Goal: Task Accomplishment & Management: Use online tool/utility

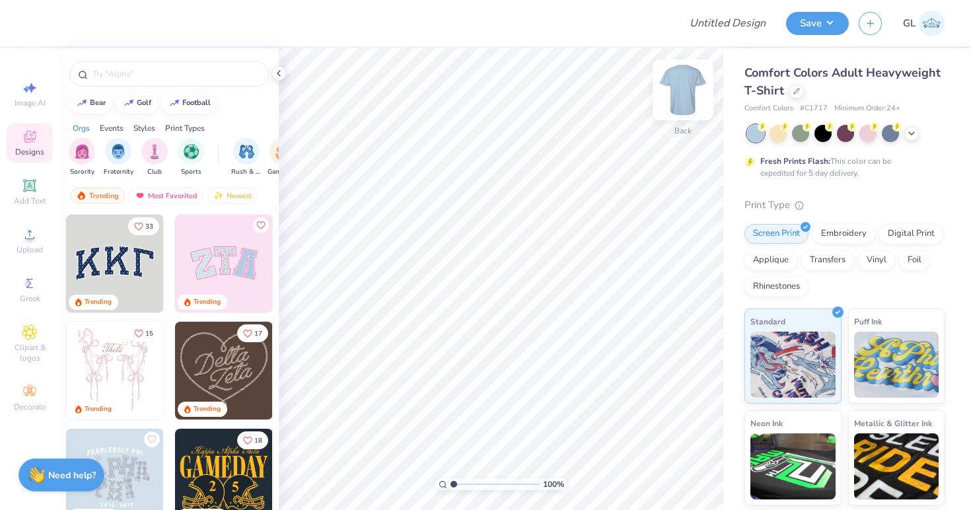
click at [693, 90] on img at bounding box center [683, 89] width 53 height 53
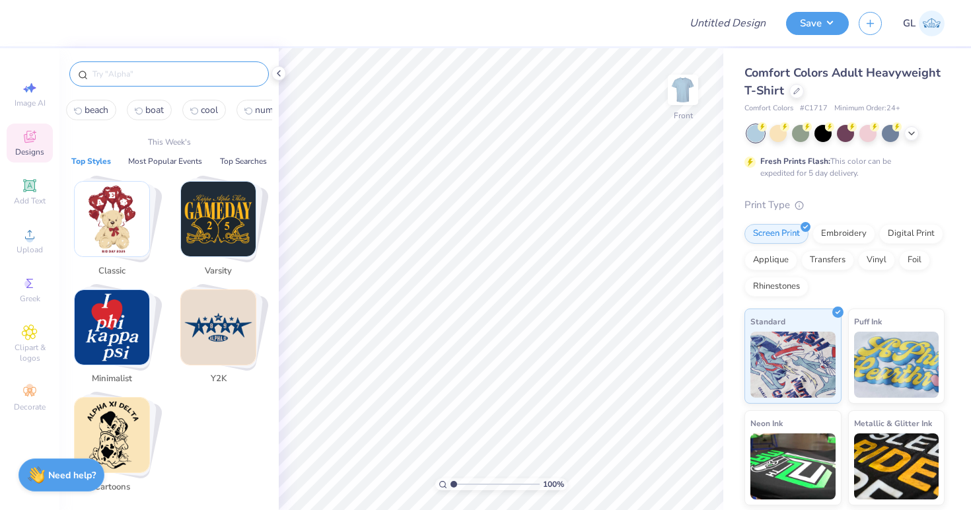
click at [124, 77] on input "text" at bounding box center [175, 73] width 169 height 13
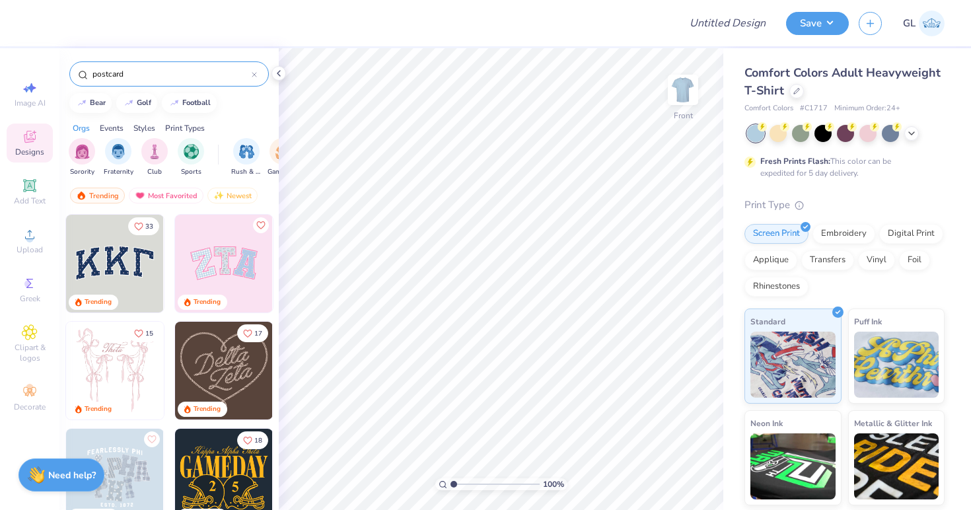
type input "postcard"
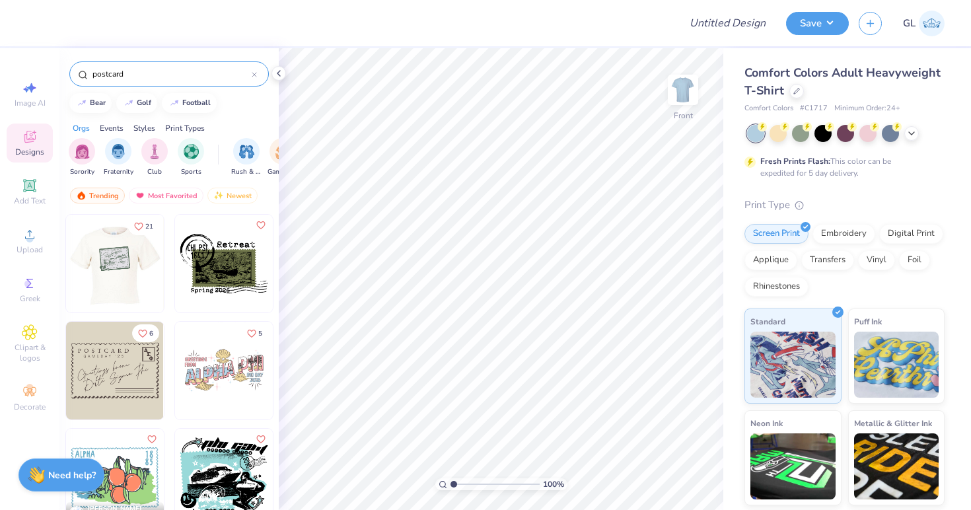
click at [116, 274] on img at bounding box center [114, 264] width 98 height 98
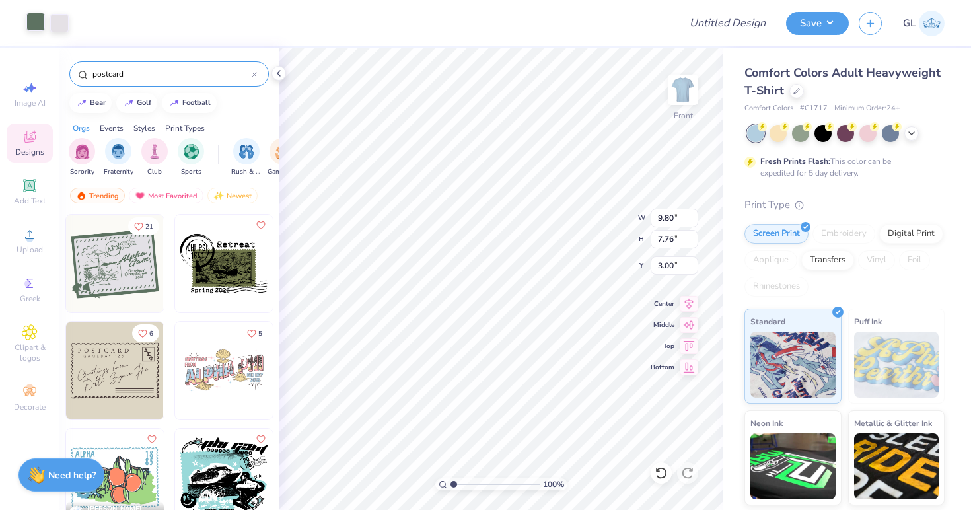
click at [33, 21] on div at bounding box center [35, 22] width 19 height 19
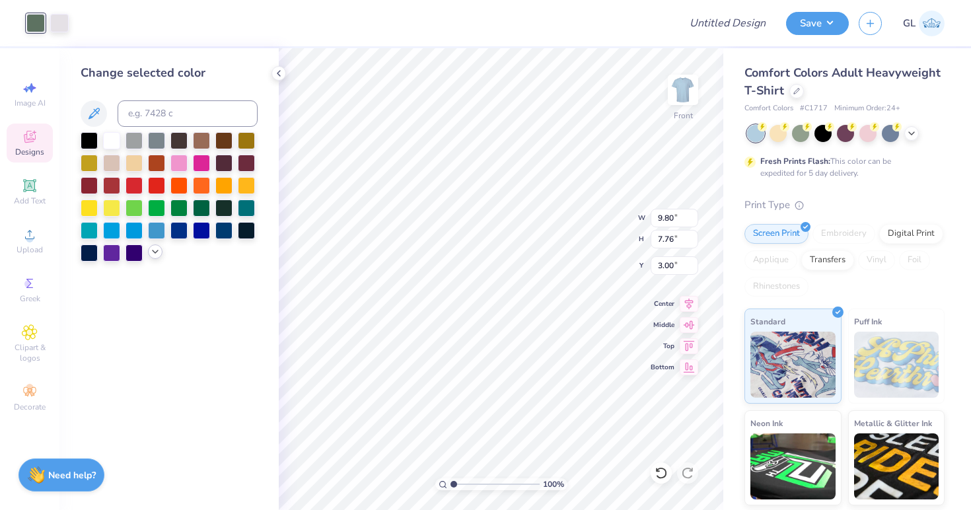
click at [157, 252] on icon at bounding box center [155, 251] width 11 height 11
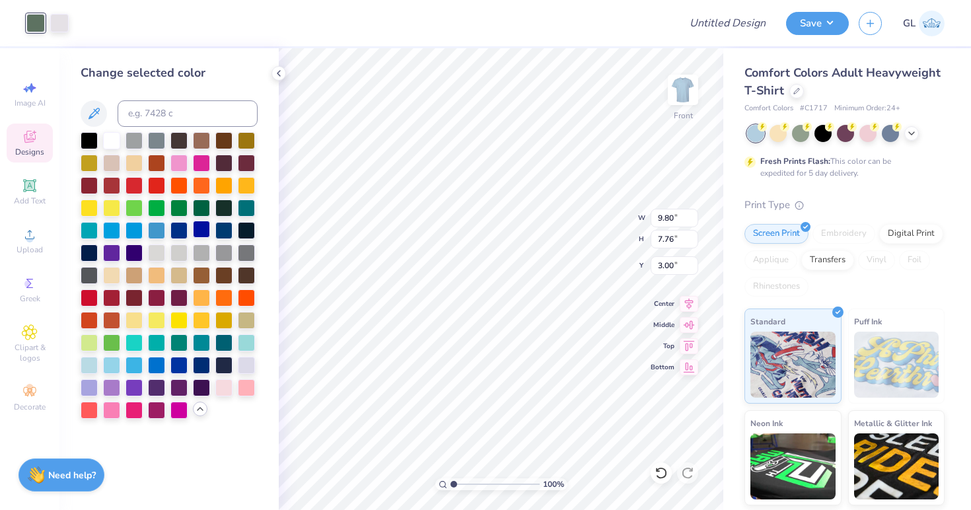
click at [199, 227] on div at bounding box center [201, 229] width 17 height 17
click at [183, 228] on div at bounding box center [178, 229] width 17 height 17
click at [157, 359] on div at bounding box center [156, 364] width 17 height 17
click at [92, 252] on div at bounding box center [89, 251] width 17 height 17
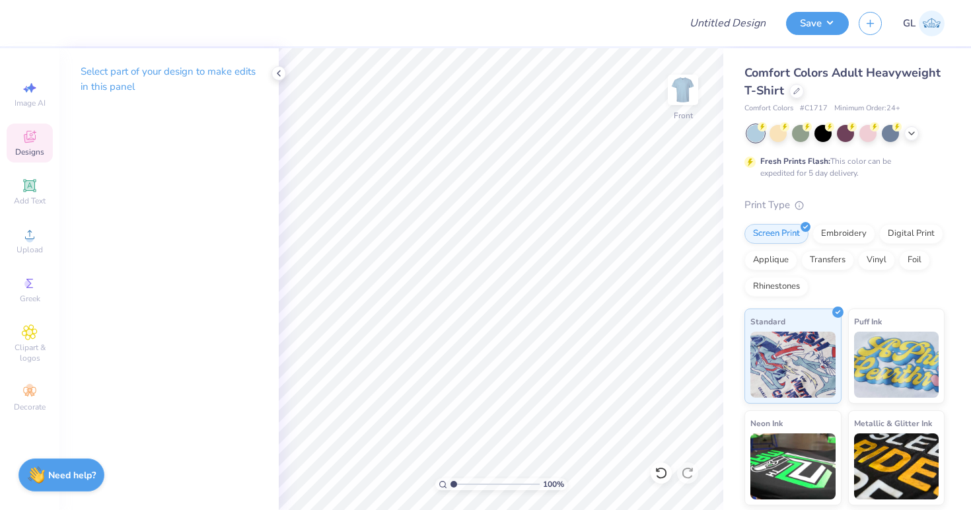
click at [25, 147] on span "Designs" at bounding box center [29, 152] width 29 height 11
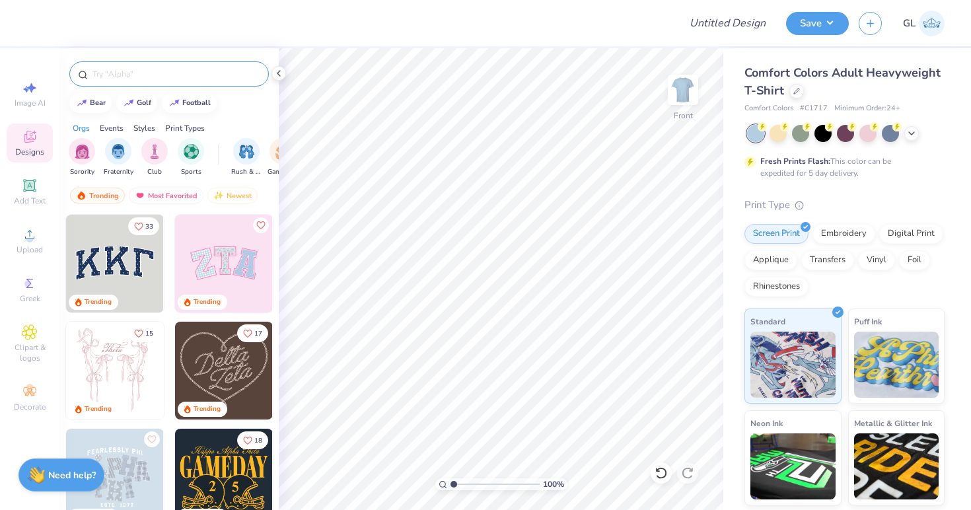
click at [130, 71] on input "text" at bounding box center [175, 73] width 169 height 13
type input "n"
type input "beach"
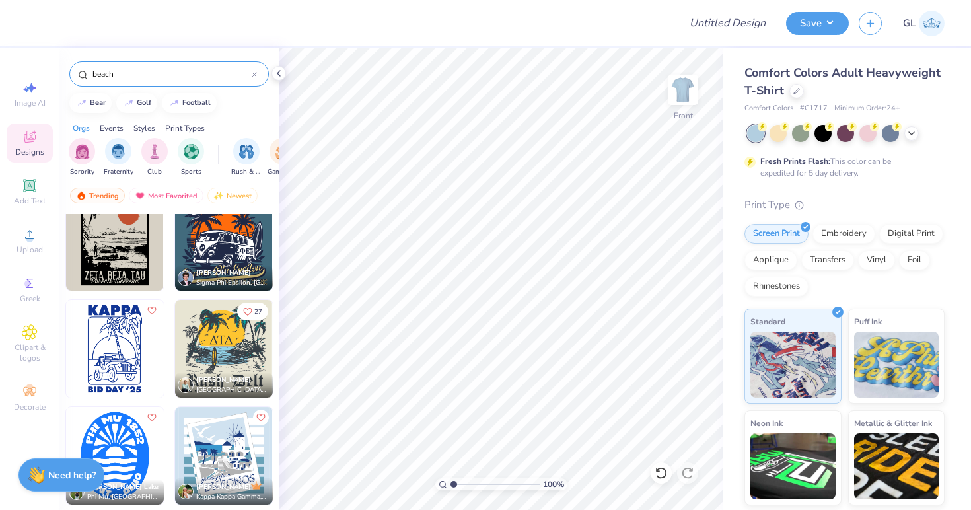
scroll to position [248, 0]
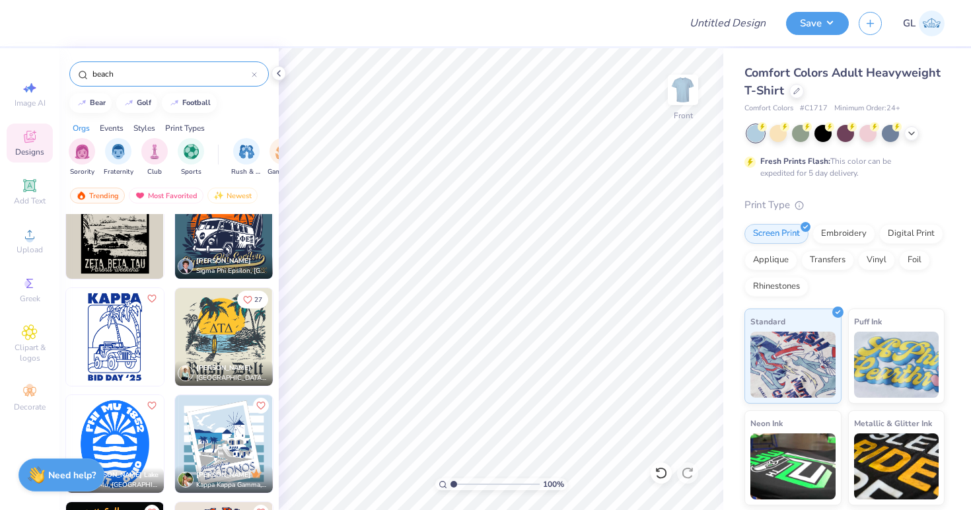
click at [110, 349] on img at bounding box center [115, 337] width 98 height 98
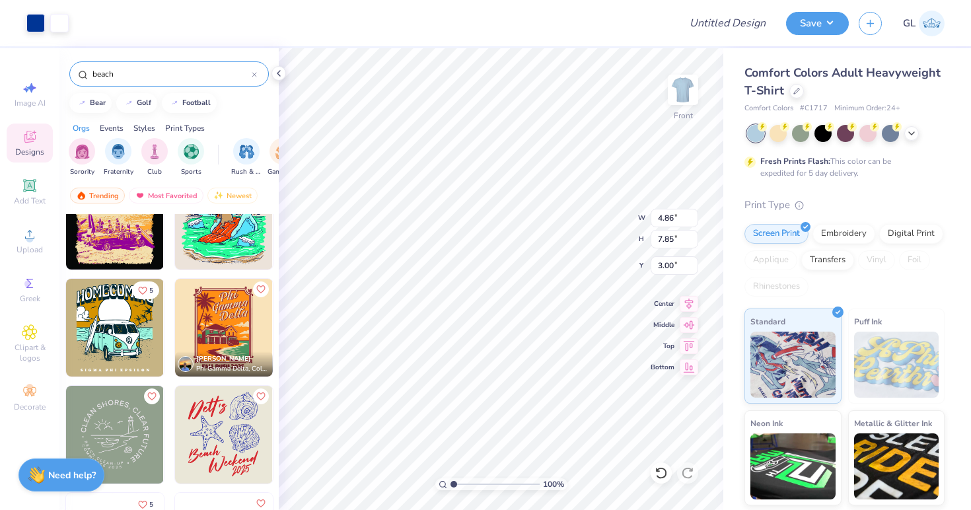
scroll to position [579, 0]
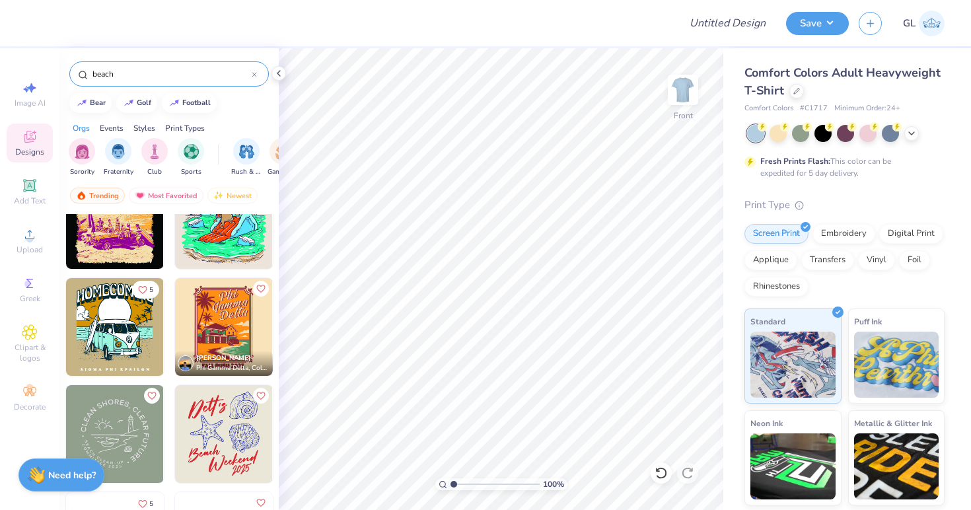
click at [230, 447] on img at bounding box center [224, 434] width 98 height 98
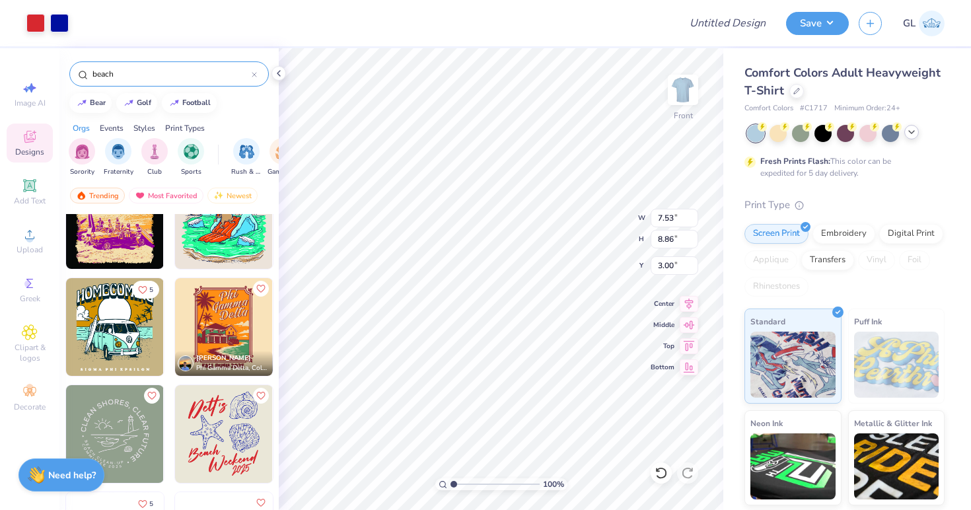
click at [912, 135] on icon at bounding box center [912, 132] width 11 height 11
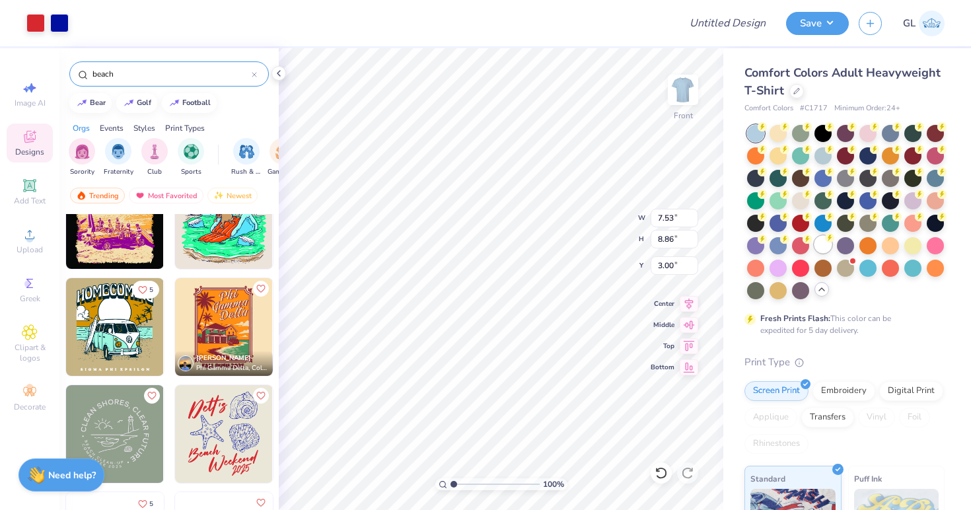
click at [826, 244] on div at bounding box center [823, 244] width 17 height 17
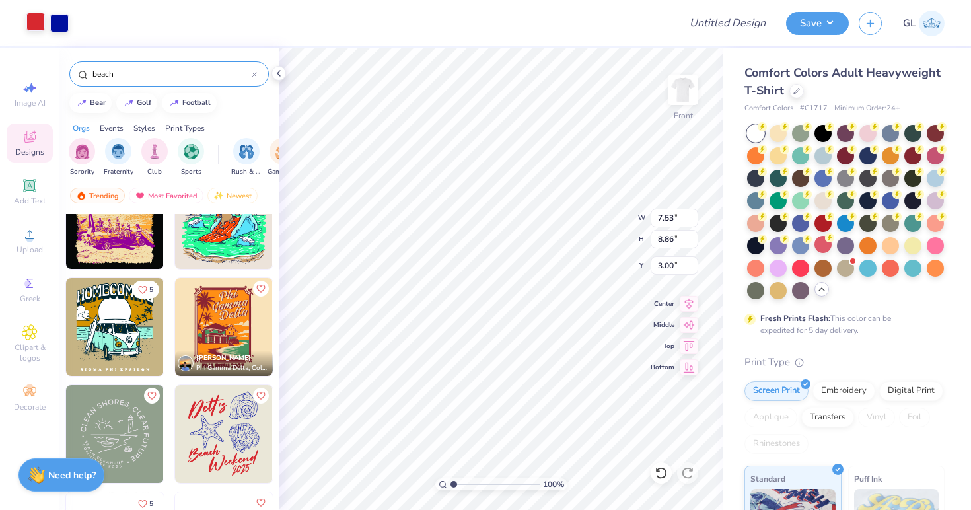
click at [31, 20] on div at bounding box center [35, 22] width 19 height 19
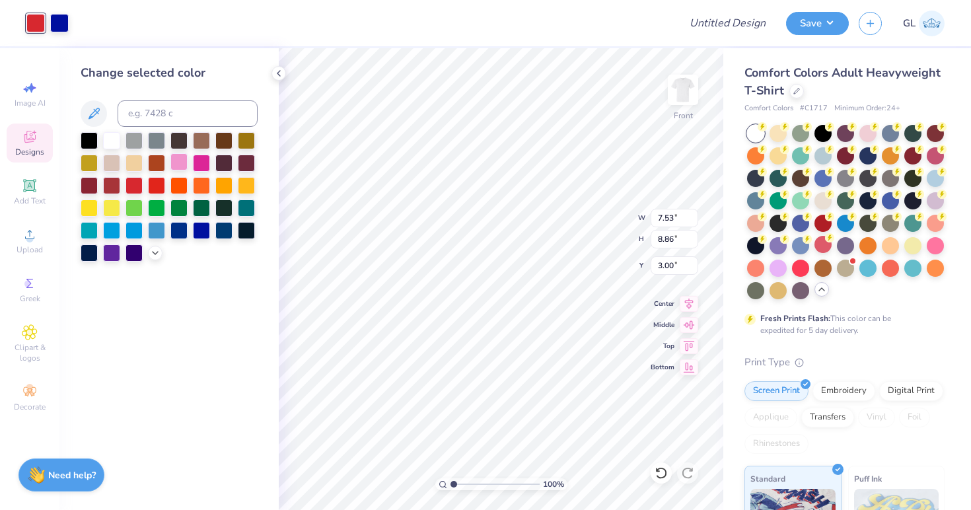
click at [175, 161] on div at bounding box center [178, 161] width 17 height 17
click at [204, 165] on div at bounding box center [201, 163] width 17 height 17
click at [92, 254] on div at bounding box center [89, 251] width 17 height 17
click at [157, 253] on icon at bounding box center [155, 251] width 11 height 11
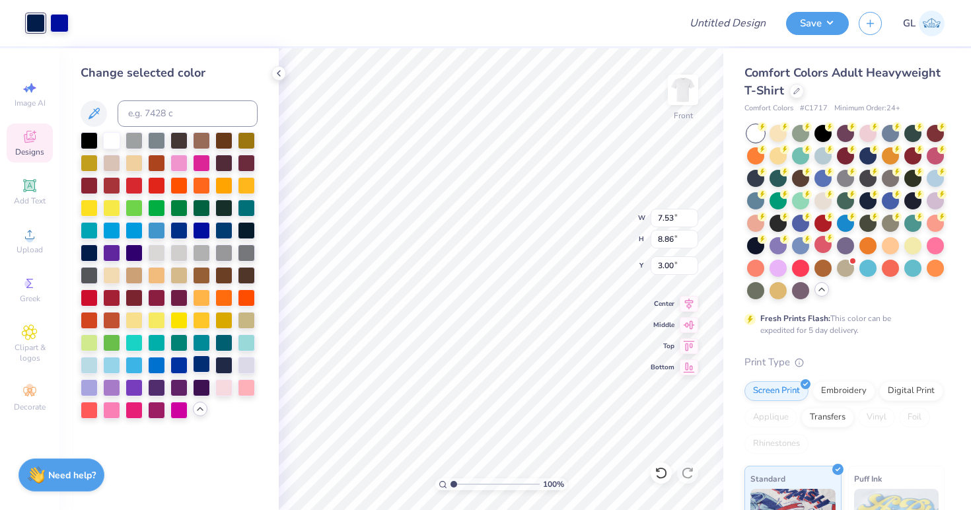
click at [204, 367] on div at bounding box center [201, 364] width 17 height 17
click at [91, 296] on div at bounding box center [89, 296] width 17 height 17
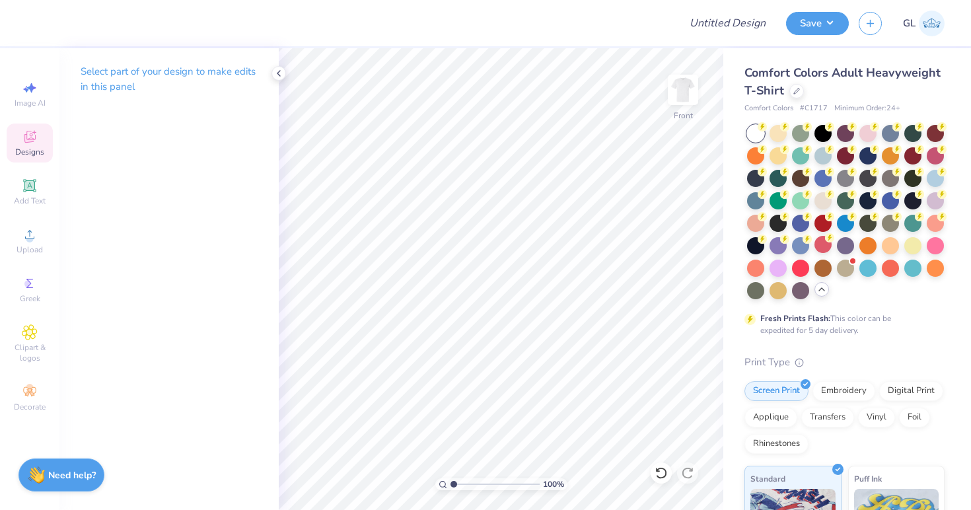
click at [32, 131] on icon at bounding box center [30, 137] width 16 height 16
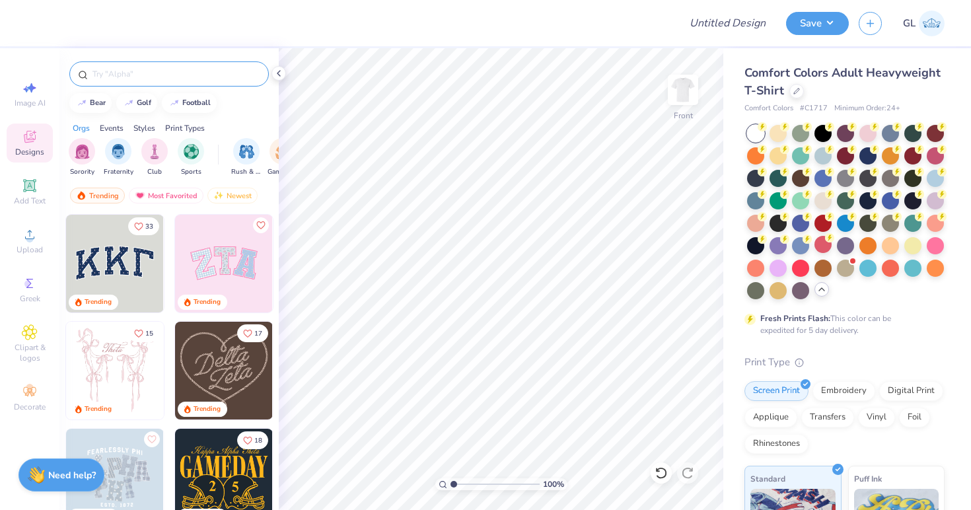
click at [122, 79] on input "text" at bounding box center [175, 73] width 169 height 13
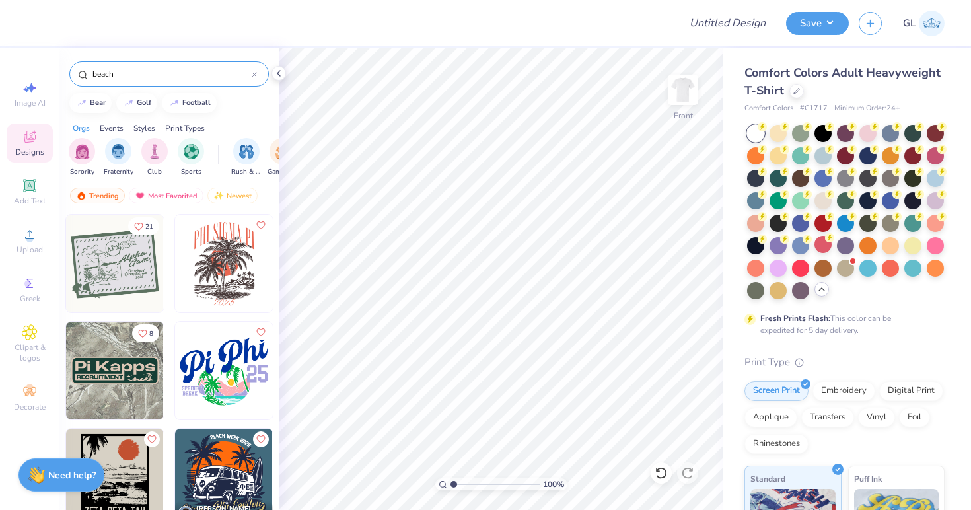
type input "beach"
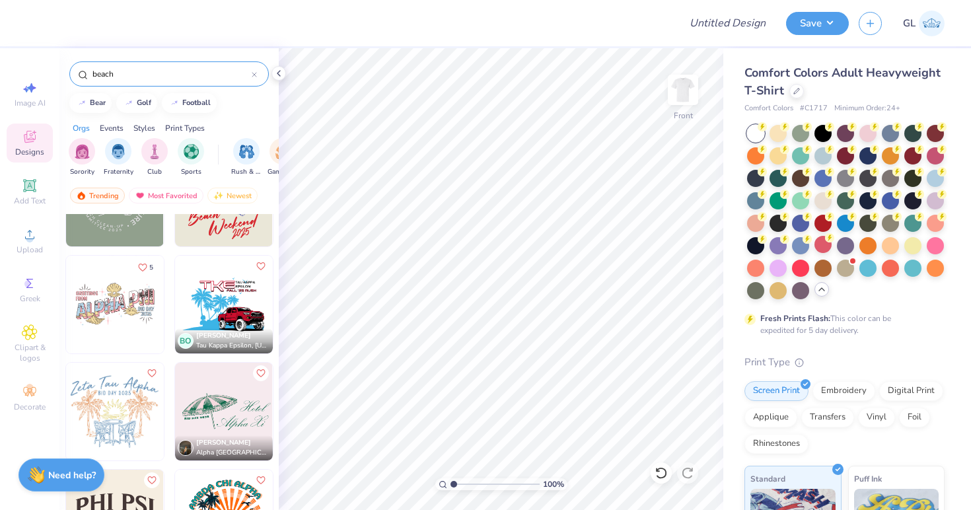
scroll to position [868, 0]
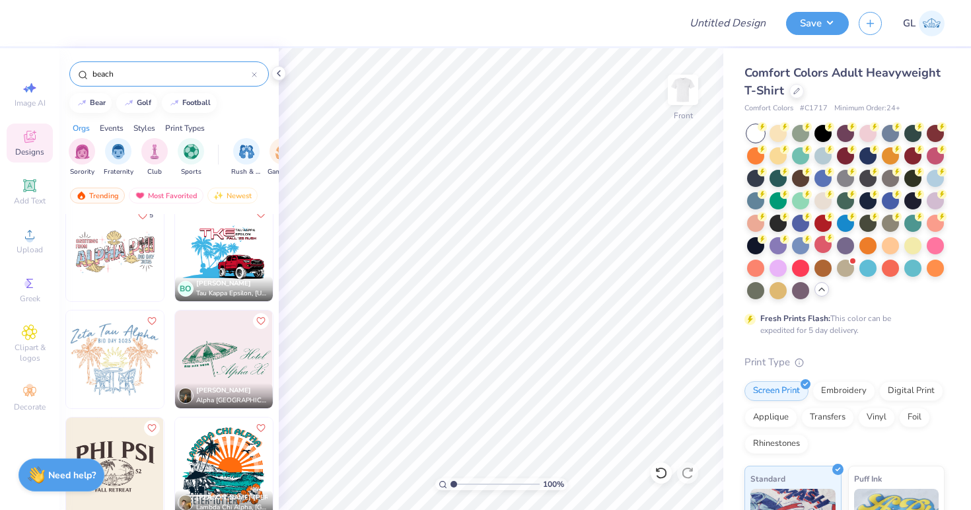
click at [236, 358] on img at bounding box center [224, 360] width 98 height 98
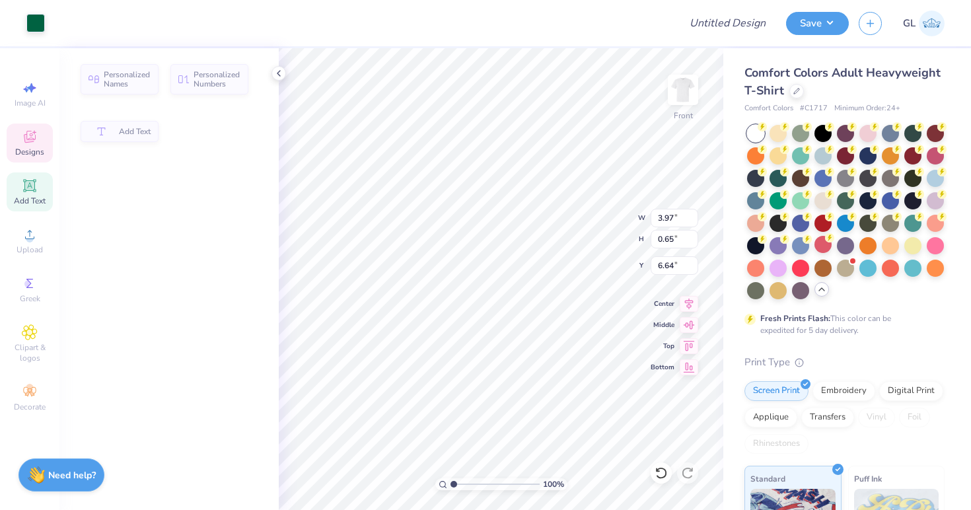
type input "3.97"
type input "0.65"
type input "6.64"
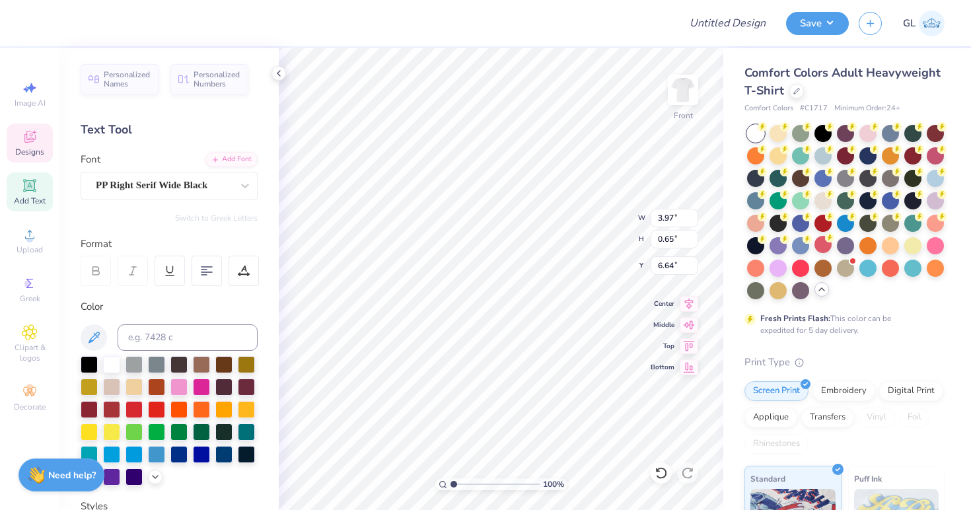
scroll to position [0, 0]
type textarea "s"
type textarea "SISTERHOOD RETREAT 2025"
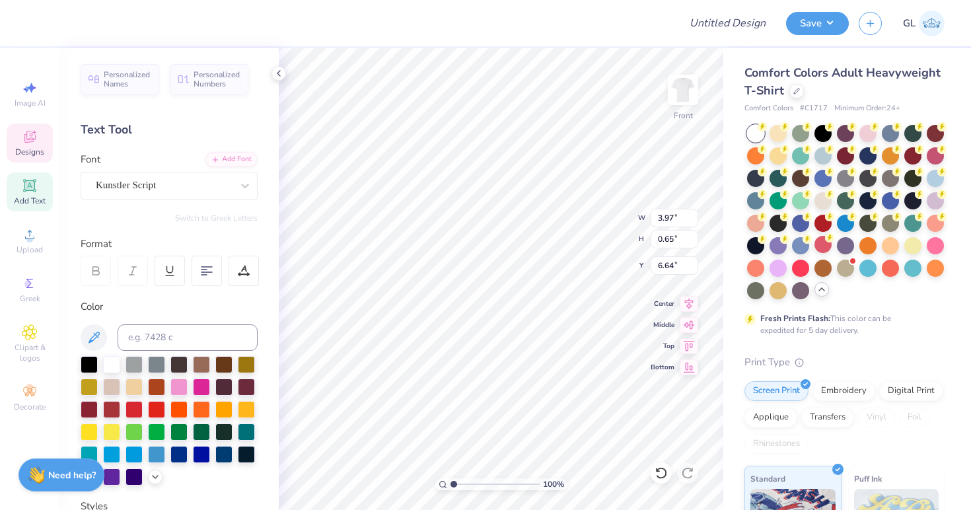
type input "3.88"
type input "1.77"
type input "4.13"
type textarea "Omega"
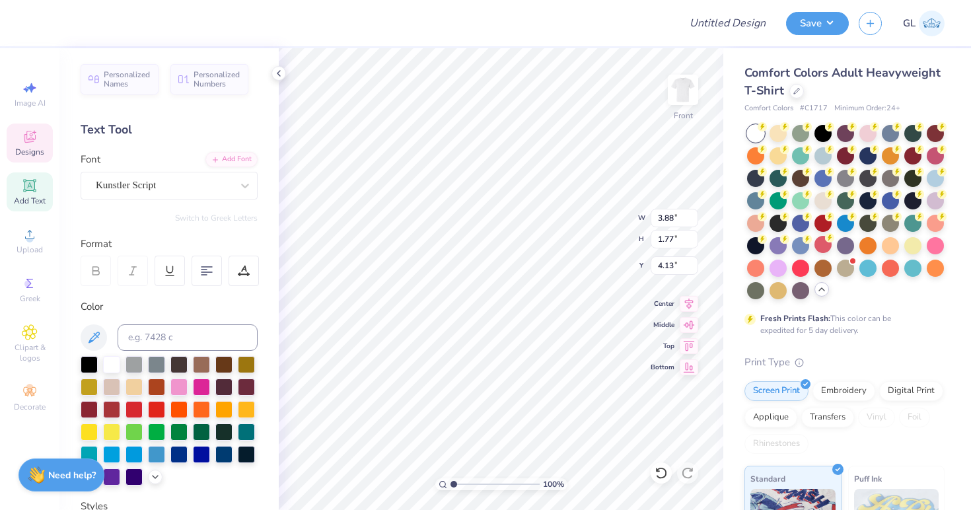
type input "7.60"
type input "2.29"
type input "6.65"
type textarea "Phi Alpha"
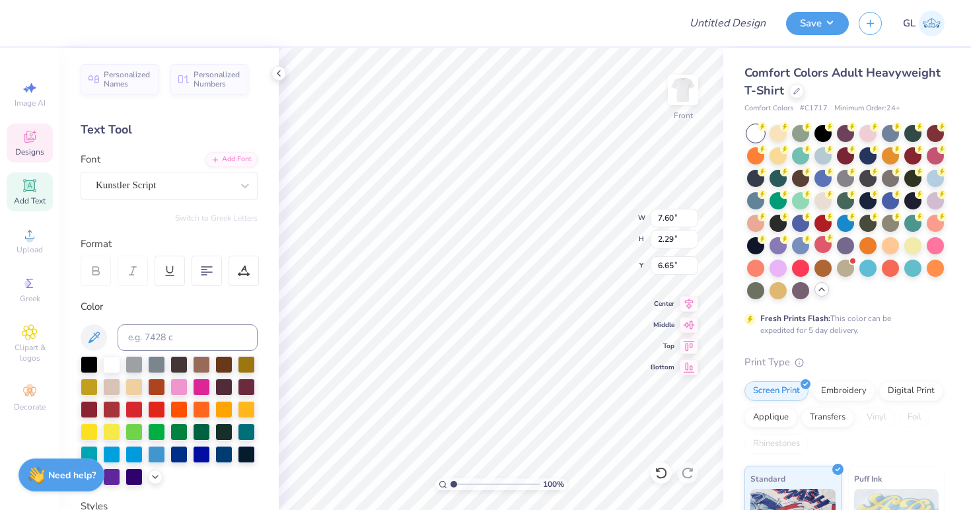
click at [555, 27] on div at bounding box center [352, 23] width 633 height 46
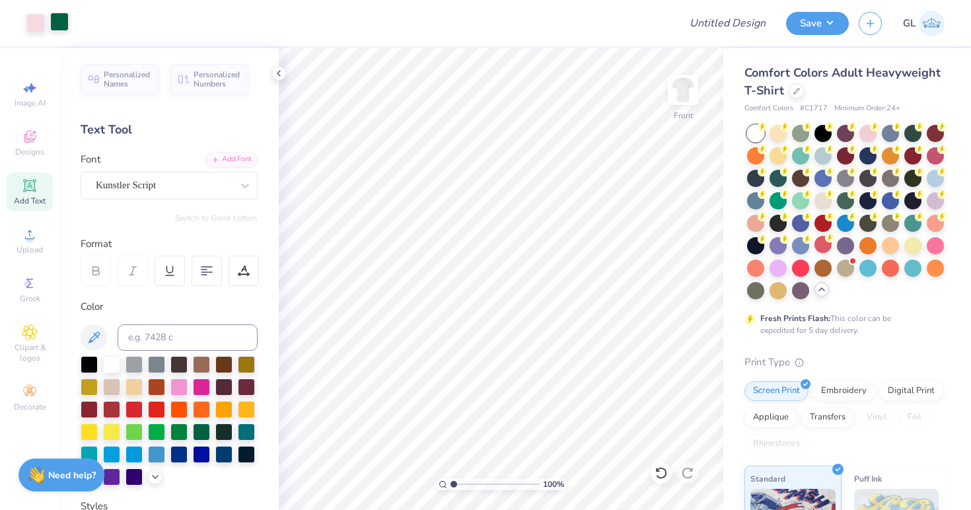
click at [59, 21] on div at bounding box center [59, 22] width 19 height 19
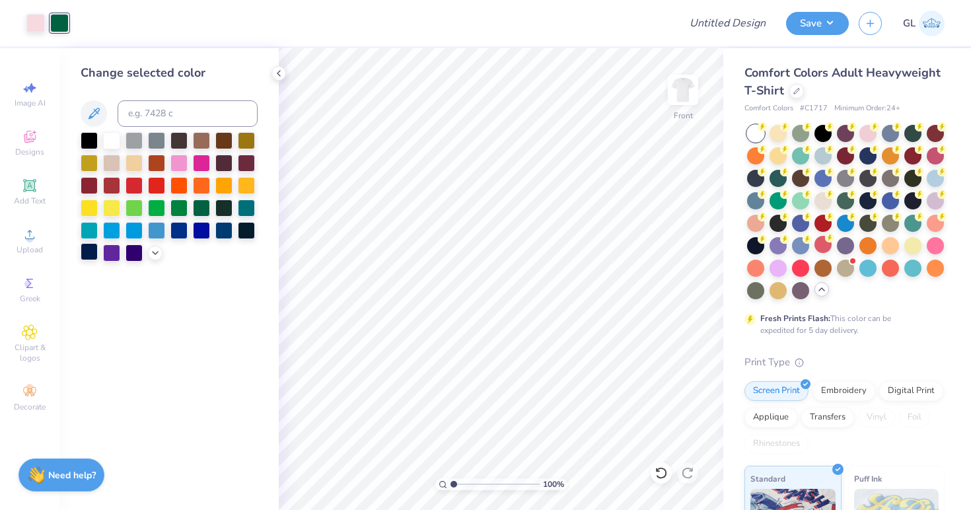
click at [92, 244] on div at bounding box center [89, 251] width 17 height 17
click at [159, 250] on icon at bounding box center [155, 251] width 11 height 11
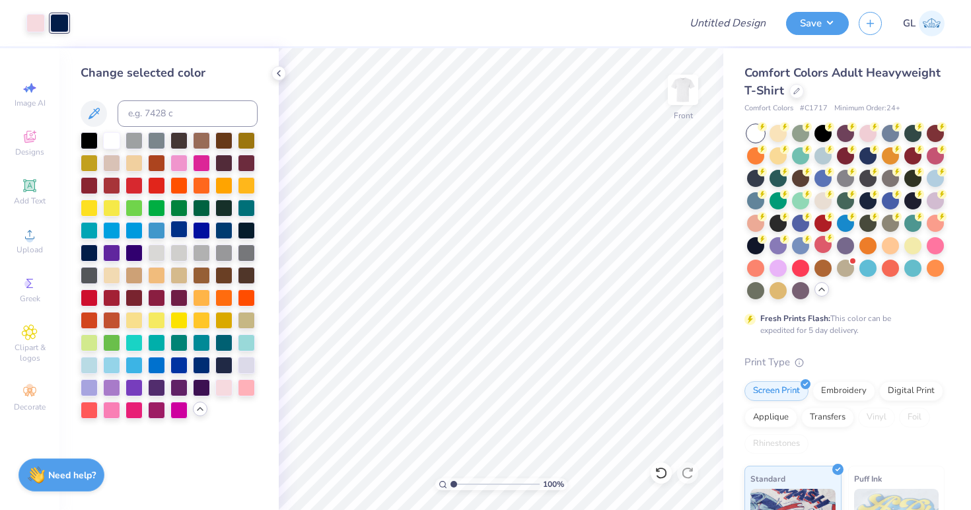
click at [180, 227] on div at bounding box center [178, 229] width 17 height 17
click at [340, 37] on div at bounding box center [374, 23] width 591 height 46
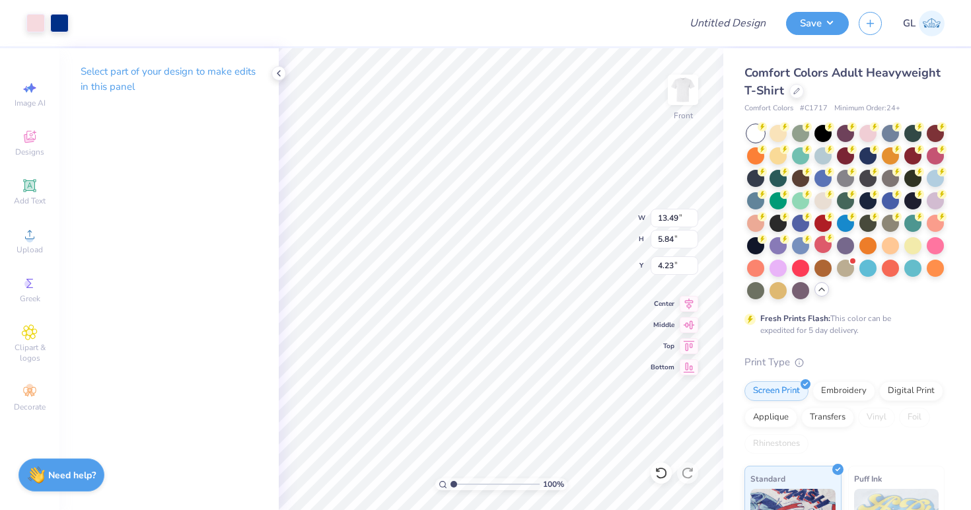
type input "4.23"
type input "14.01"
type input "6.06"
type input "14.33"
type input "6.20"
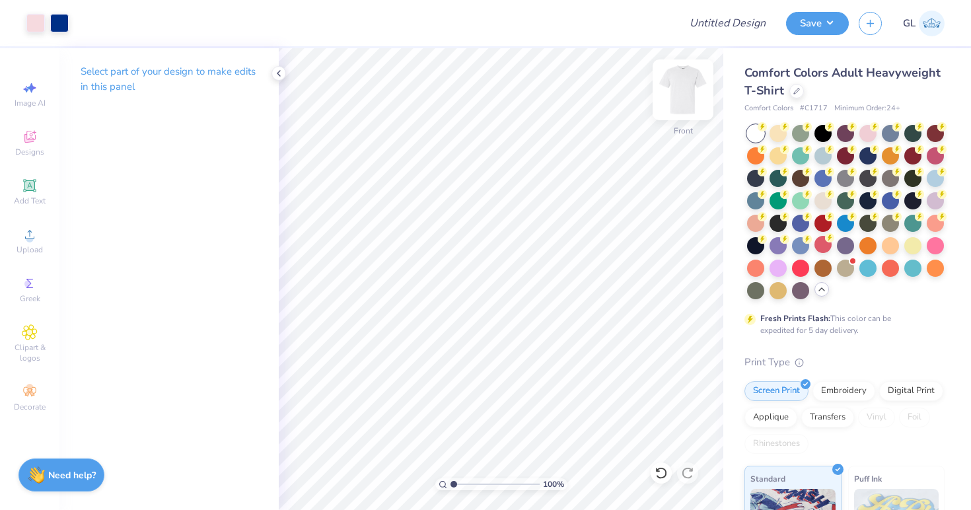
click at [671, 102] on img at bounding box center [683, 89] width 53 height 53
click at [683, 91] on img at bounding box center [683, 89] width 53 height 53
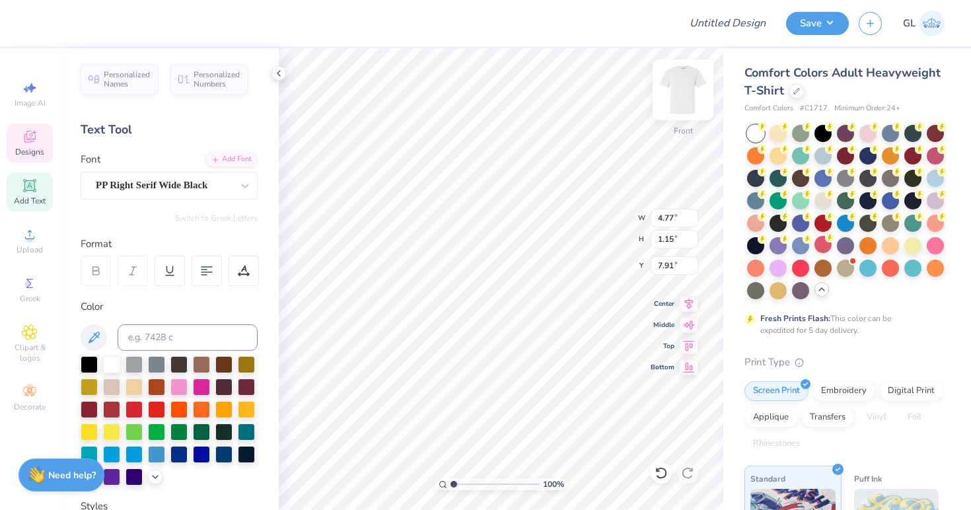
click at [681, 93] on img at bounding box center [683, 89] width 53 height 53
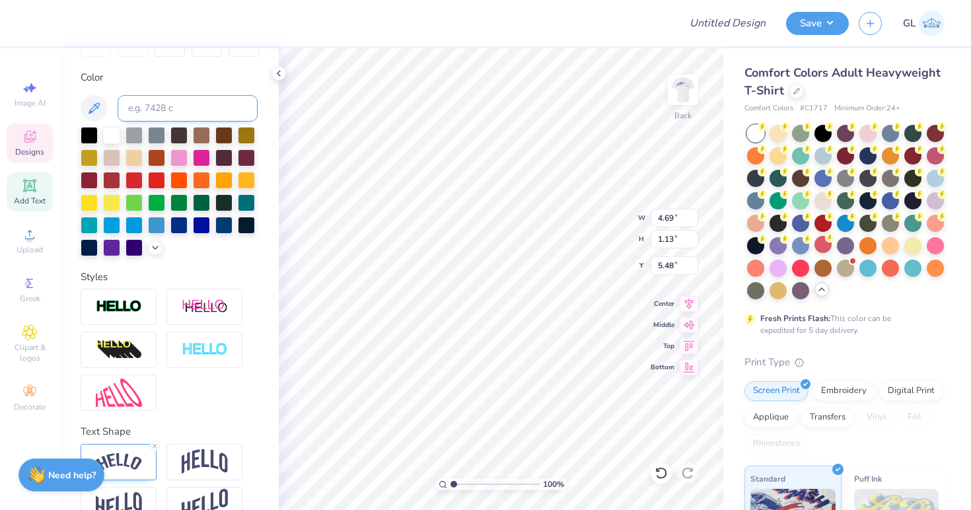
scroll to position [258, 0]
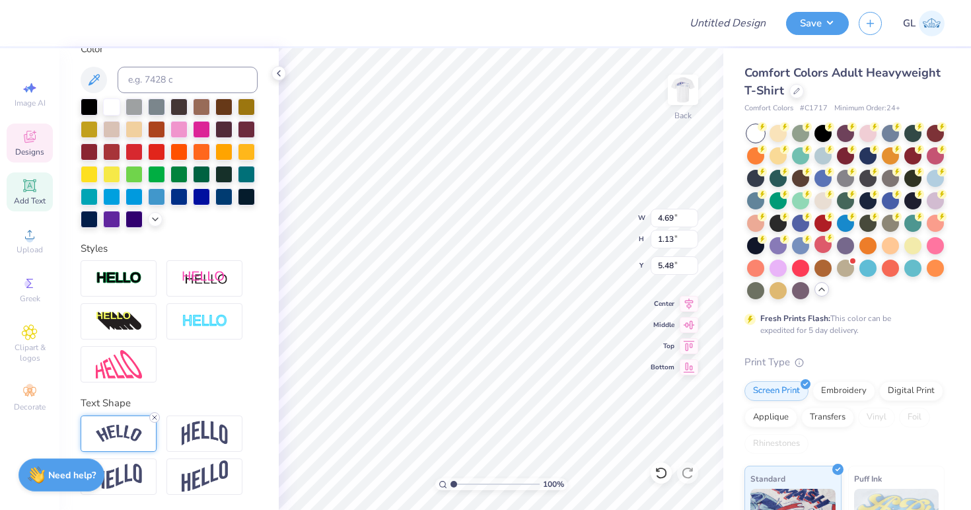
click at [155, 416] on line at bounding box center [155, 418] width 4 height 4
type input "4.40"
type input "1.16"
type input "4.37"
type input "0.88"
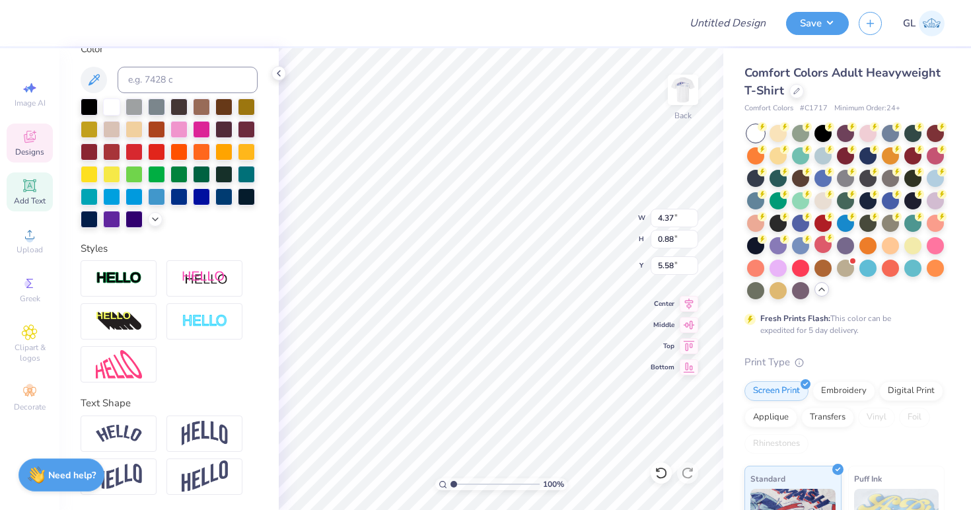
type input "5.03"
type textarea "RETREAT 2025"
click at [684, 103] on img at bounding box center [683, 89] width 53 height 53
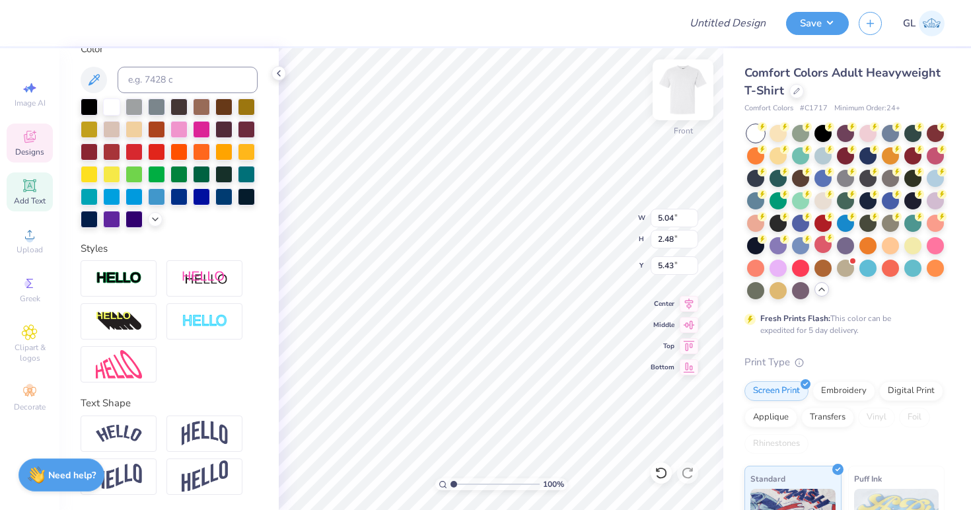
click at [677, 80] on img at bounding box center [683, 89] width 53 height 53
type textarea "F"
type textarea "OPA"
type input "3.33"
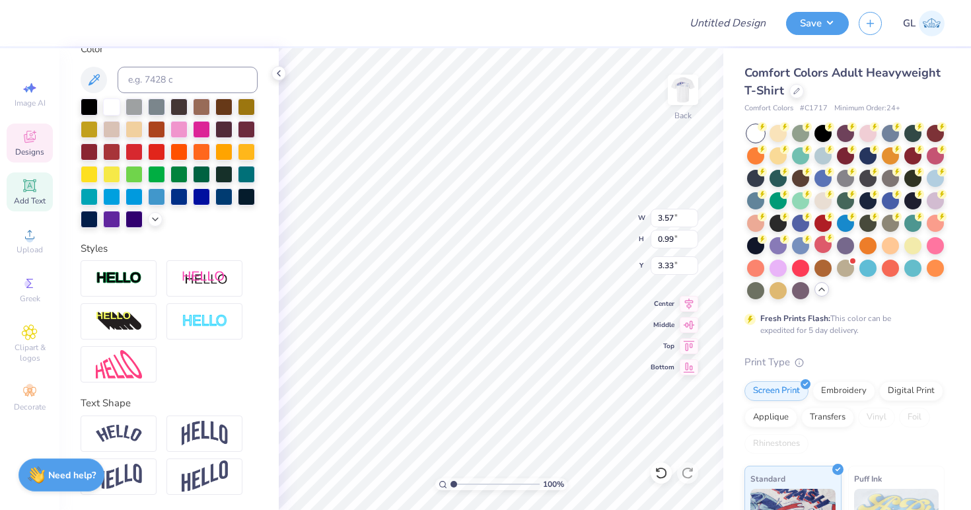
type input "3.57"
type input "0.99"
type input "3.86"
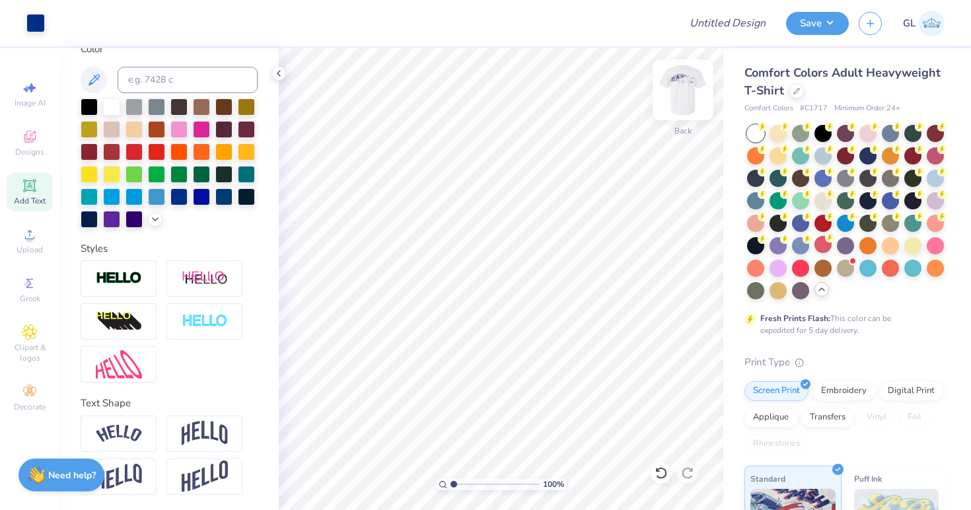
click at [686, 87] on img at bounding box center [683, 89] width 53 height 53
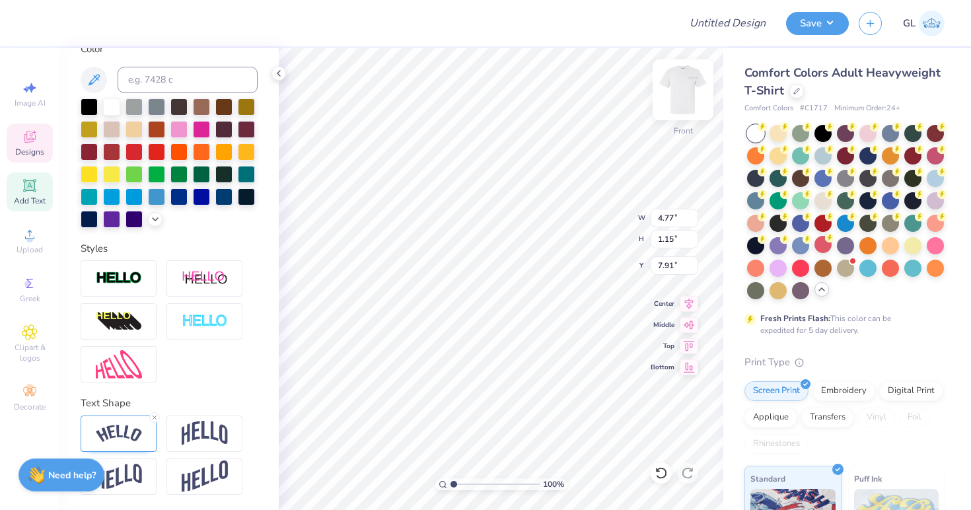
click at [698, 98] on div at bounding box center [683, 89] width 61 height 61
click at [685, 103] on img at bounding box center [683, 89] width 53 height 53
type textarea "TOPSAIL, [GEOGRAPHIC_DATA]"
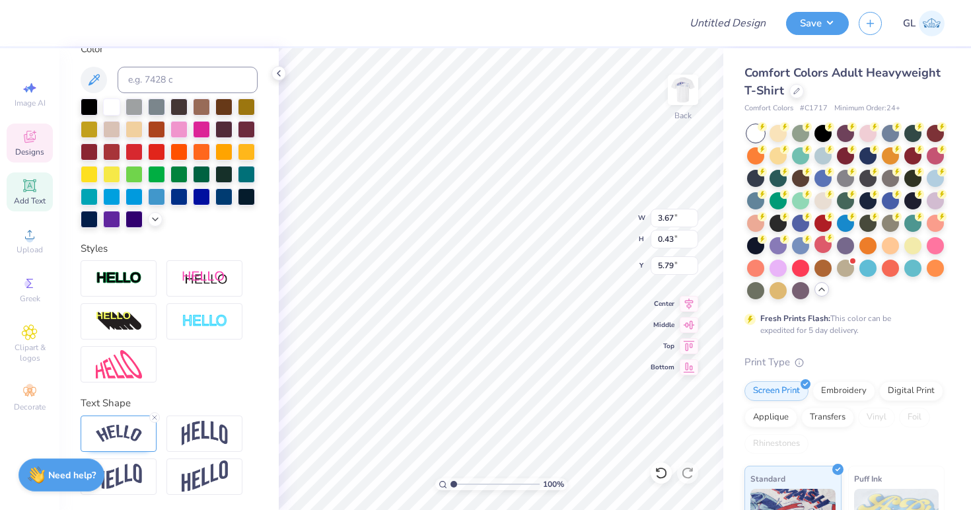
type input "3.67"
type input "0.43"
type input "5.79"
click at [152, 418] on icon at bounding box center [155, 418] width 8 height 8
type input "3.59"
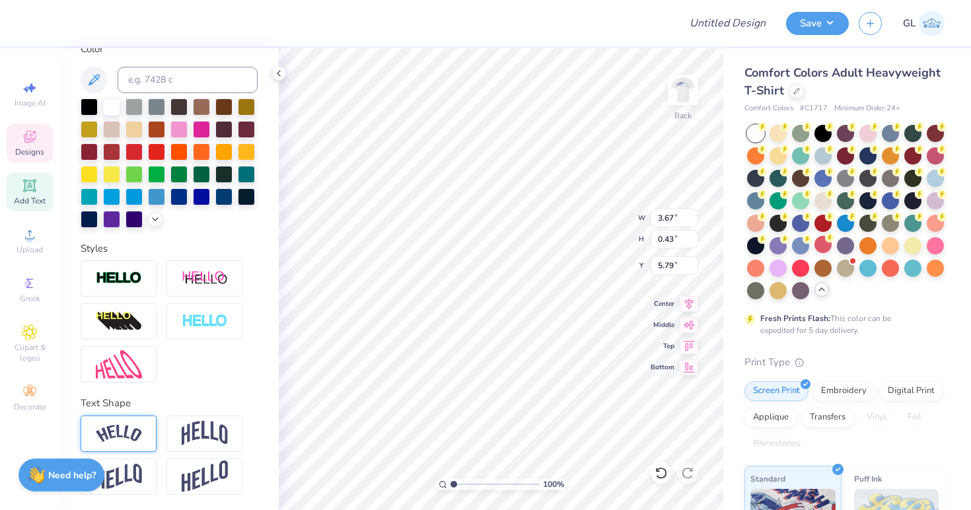
type input "0.40"
type input "5.10"
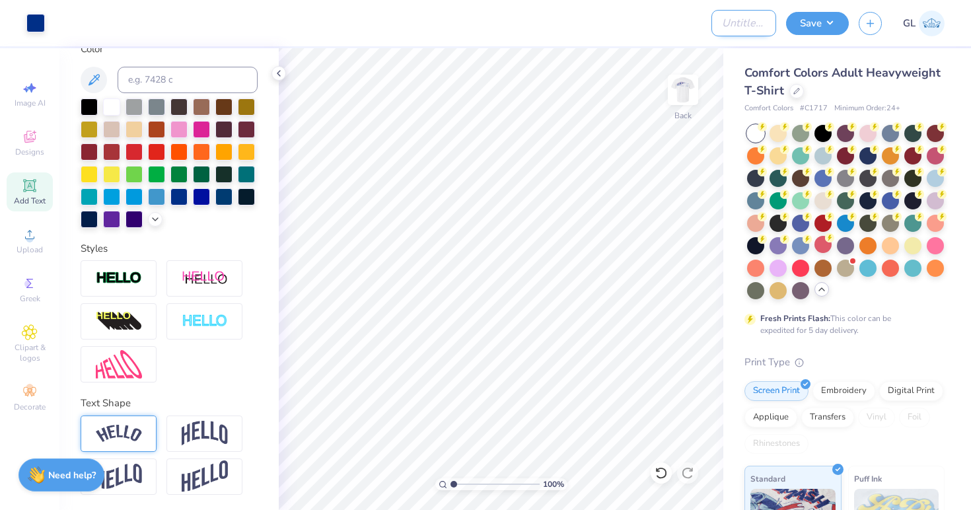
click at [728, 26] on input "Design Title" at bounding box center [744, 23] width 65 height 26
type input "OPA Sisterhood Retreat Design 1"
click at [845, 22] on button "Save" at bounding box center [817, 21] width 63 height 23
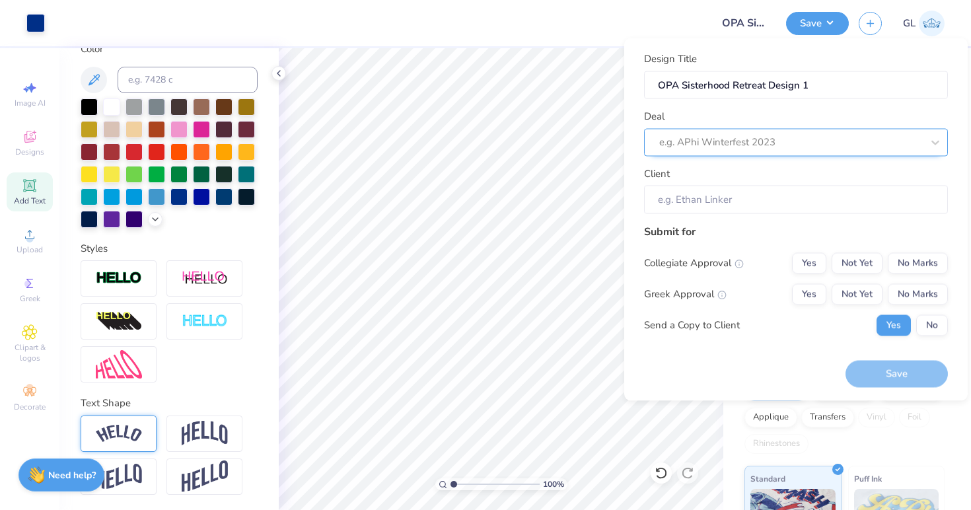
click at [720, 137] on div at bounding box center [790, 142] width 263 height 18
type input "o"
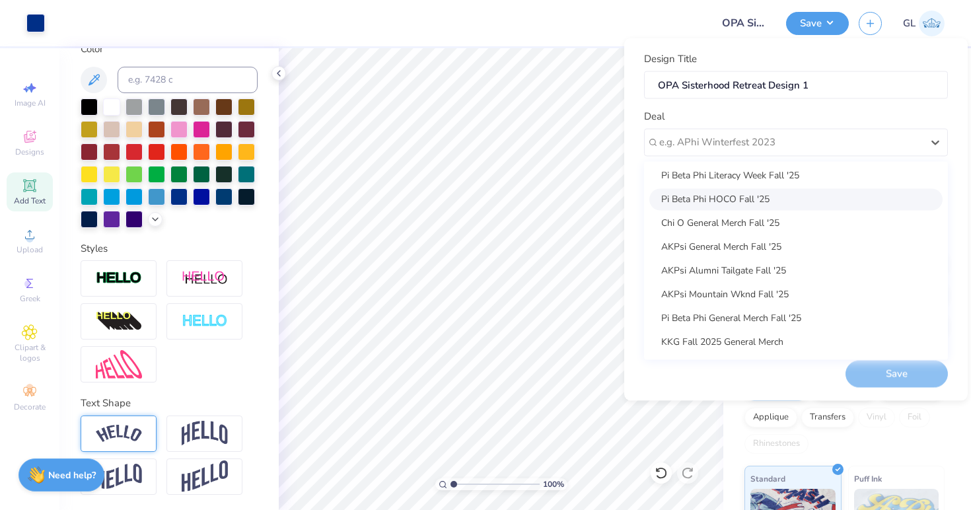
scroll to position [334, 0]
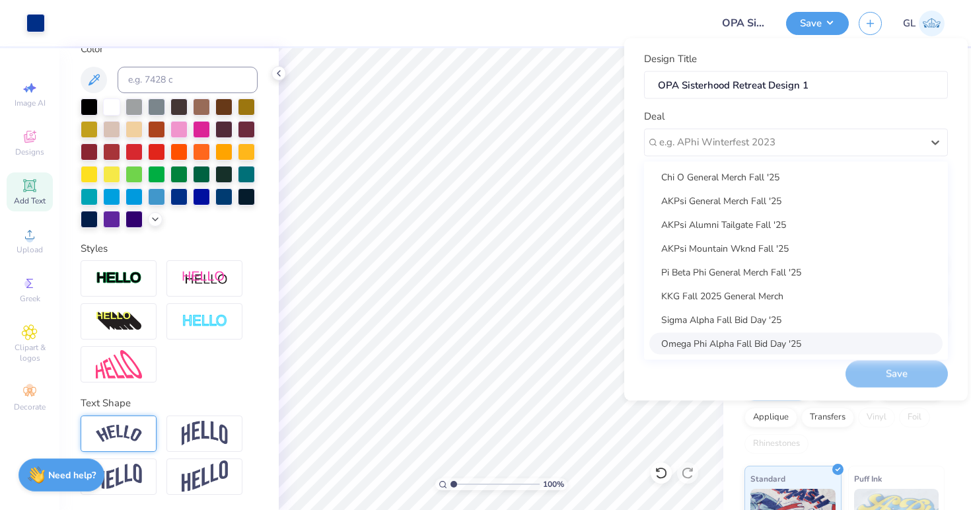
click at [737, 343] on div "Omega Phi Alpha Fall Bid Day '25" at bounding box center [796, 343] width 293 height 22
type input "[PERSON_NAME]"
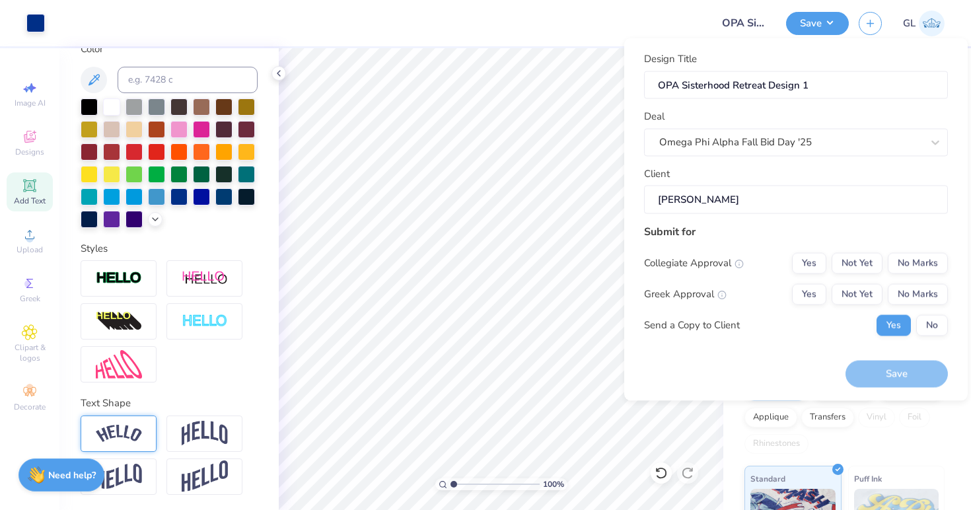
click at [745, 201] on input "[PERSON_NAME]" at bounding box center [796, 200] width 304 height 28
click at [791, 223] on div "Design Title OPA Sisterhood Retreat Design 1 Deal Omega Phi Alpha Fall Bid Day …" at bounding box center [796, 199] width 304 height 295
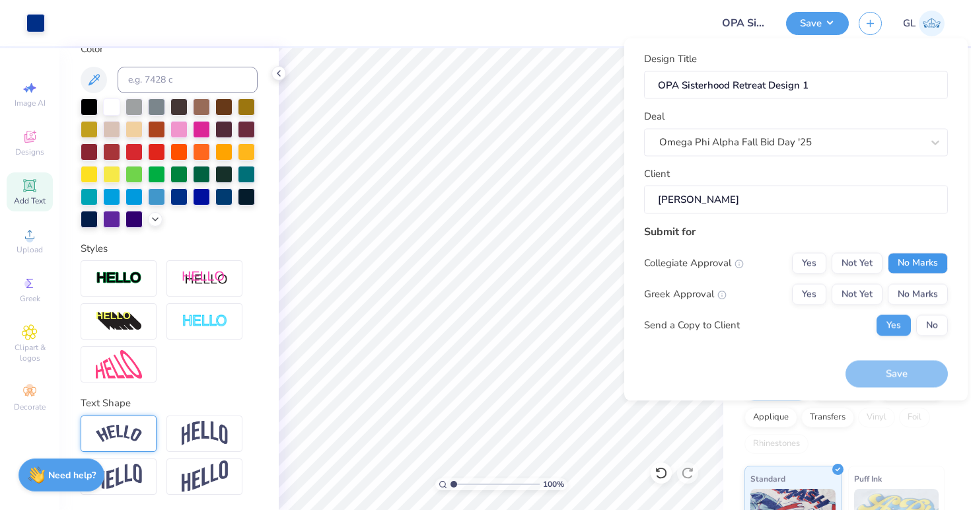
click at [916, 256] on button "No Marks" at bounding box center [918, 262] width 60 height 21
click at [860, 291] on button "Not Yet" at bounding box center [857, 293] width 51 height 21
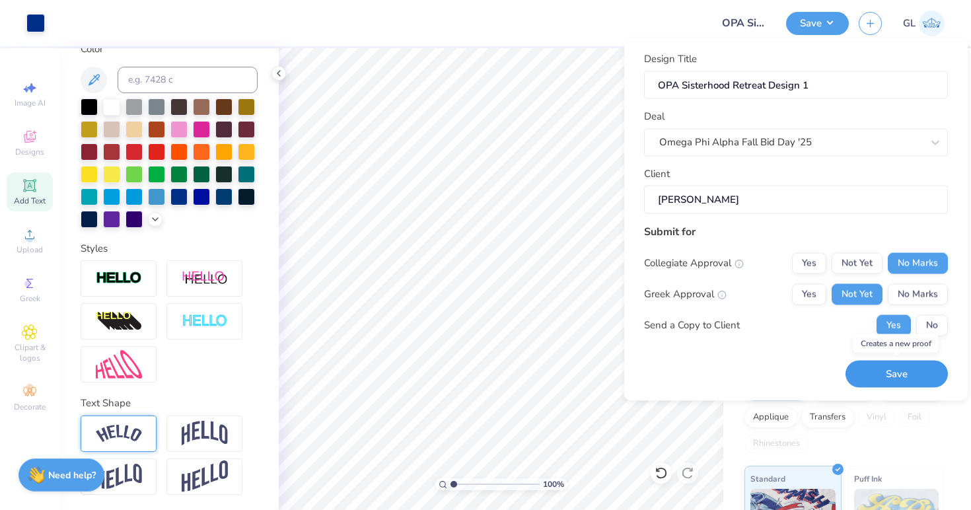
click at [907, 374] on button "Save" at bounding box center [897, 374] width 102 height 27
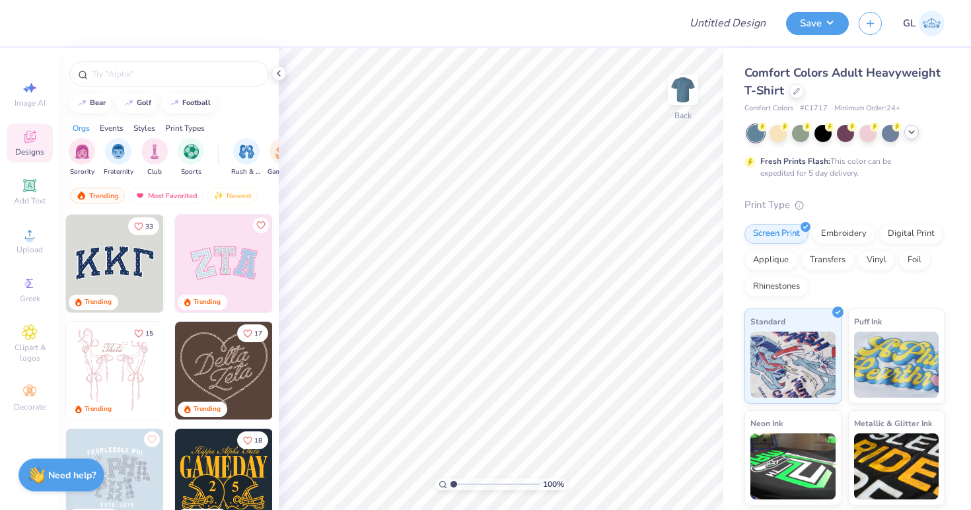
click at [912, 131] on icon at bounding box center [912, 132] width 11 height 11
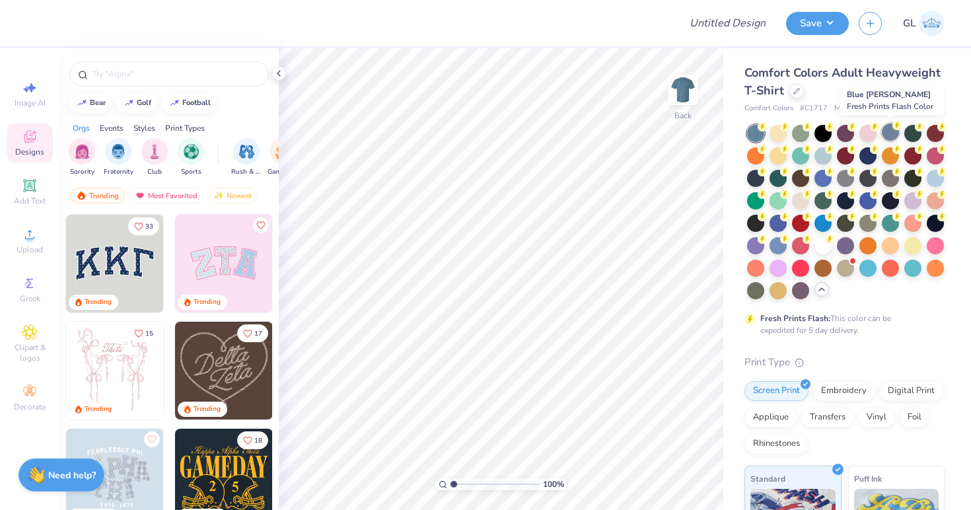
click at [892, 128] on div at bounding box center [890, 132] width 17 height 17
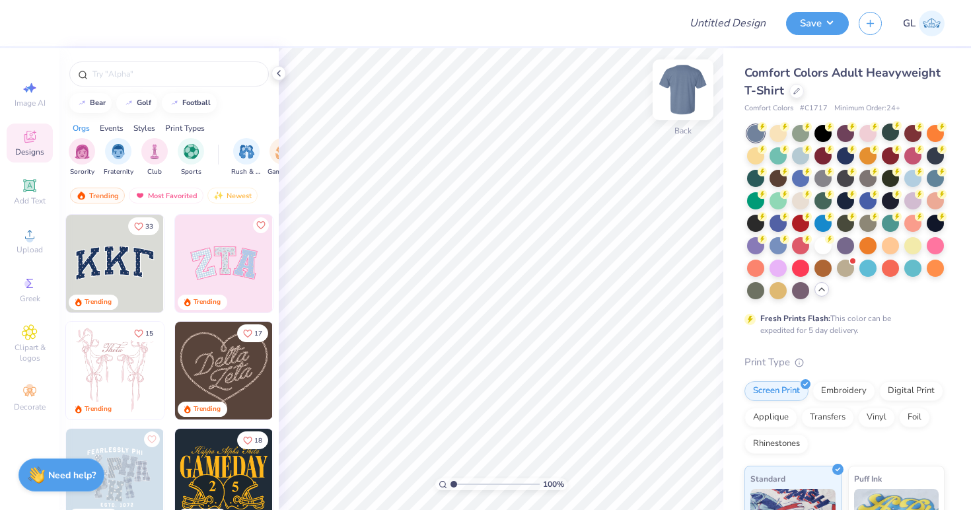
click at [681, 91] on img at bounding box center [683, 89] width 53 height 53
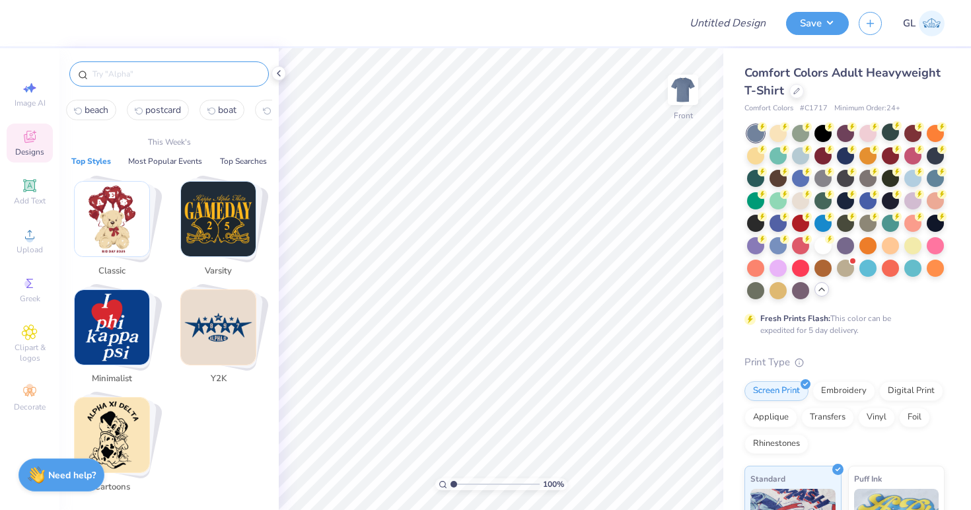
click at [106, 75] on input "text" at bounding box center [175, 73] width 169 height 13
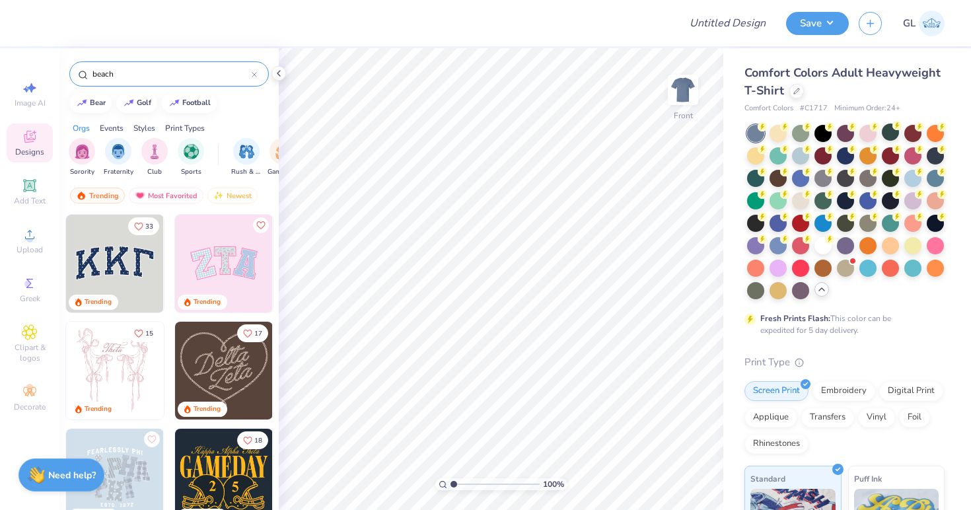
type input "beach"
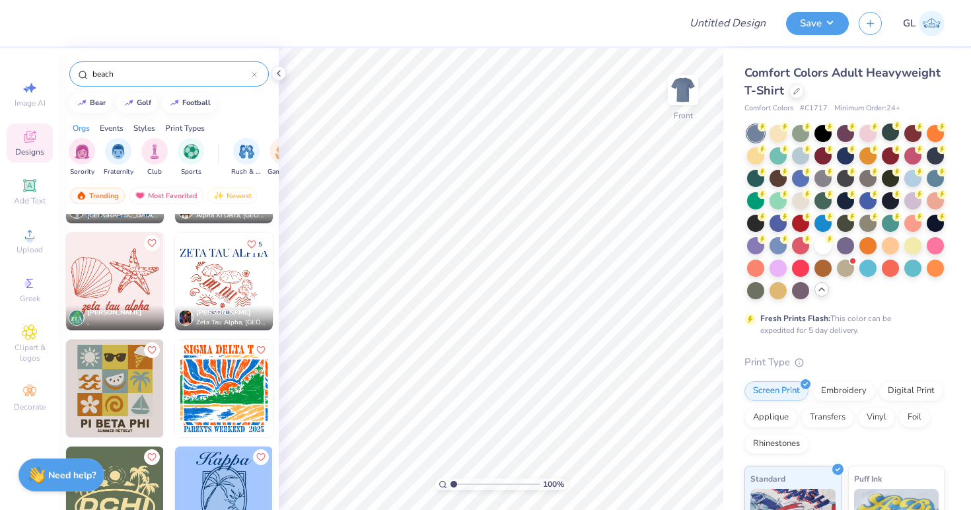
scroll to position [1624, 0]
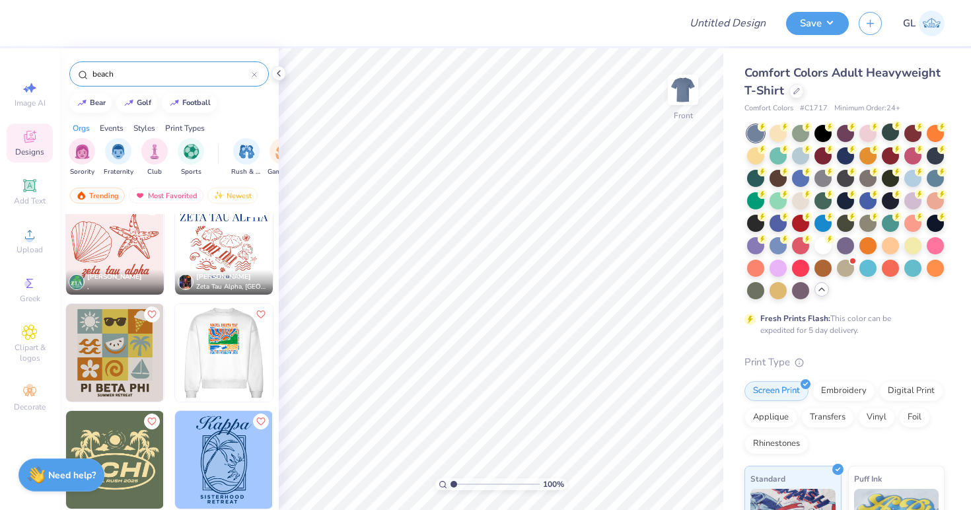
click at [116, 344] on img at bounding box center [115, 353] width 98 height 98
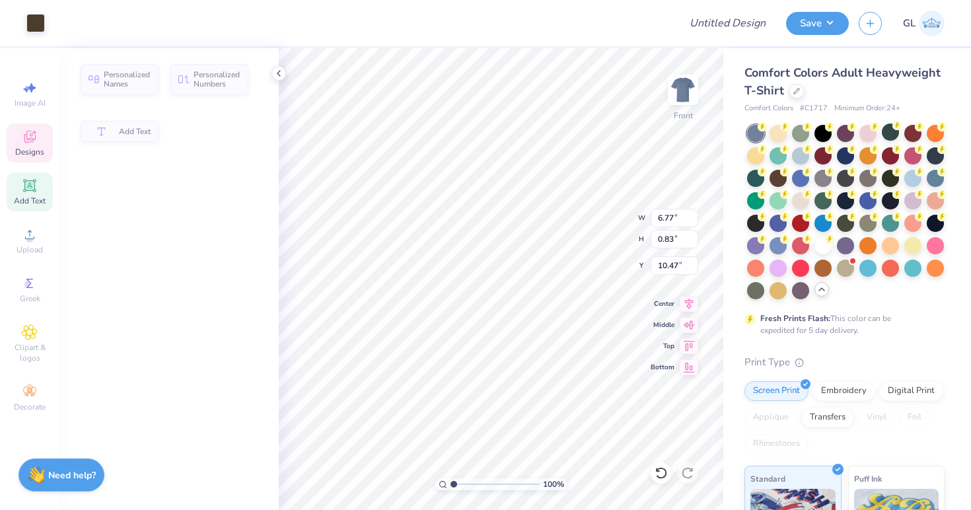
type input "6.77"
type input "0.83"
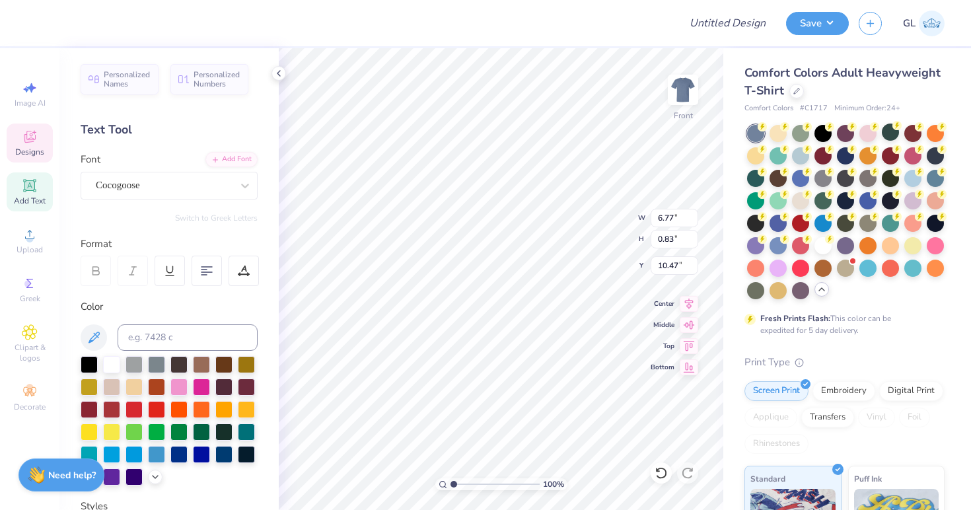
type input "10.65"
type textarea "OMEGA PHI ALPHA"
type input "3.48"
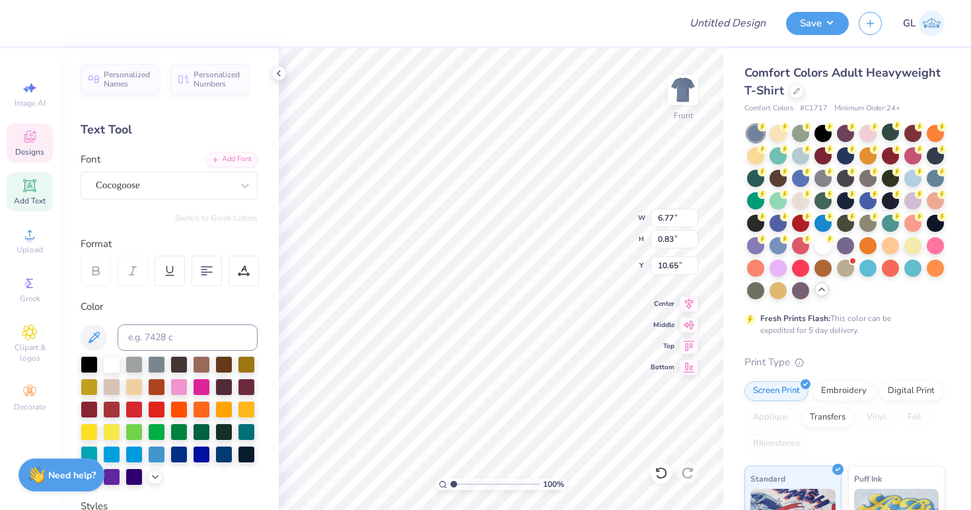
type input "0.28"
type input "11.49"
type textarea "SISTERHOOD RETREAT 2025"
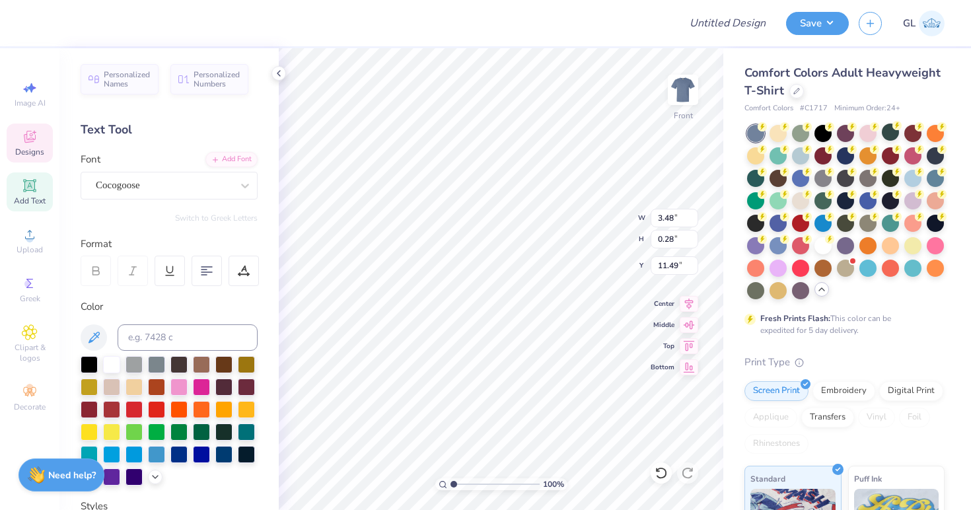
click at [630, 29] on div at bounding box center [352, 23] width 633 height 46
type input "5.81"
type input "0.30"
type input "11.48"
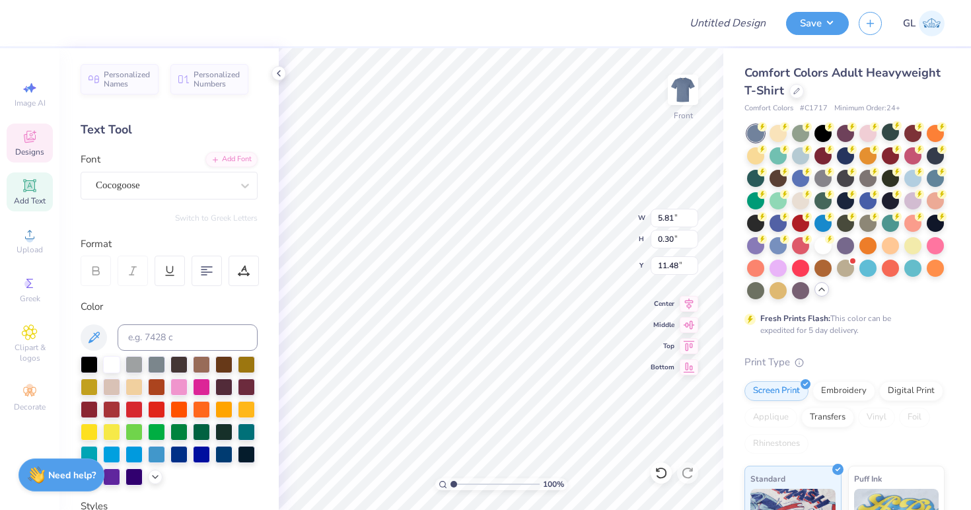
type textarea "S"
type textarea "TOPSAIL, [GEOGRAPHIC_DATA]"
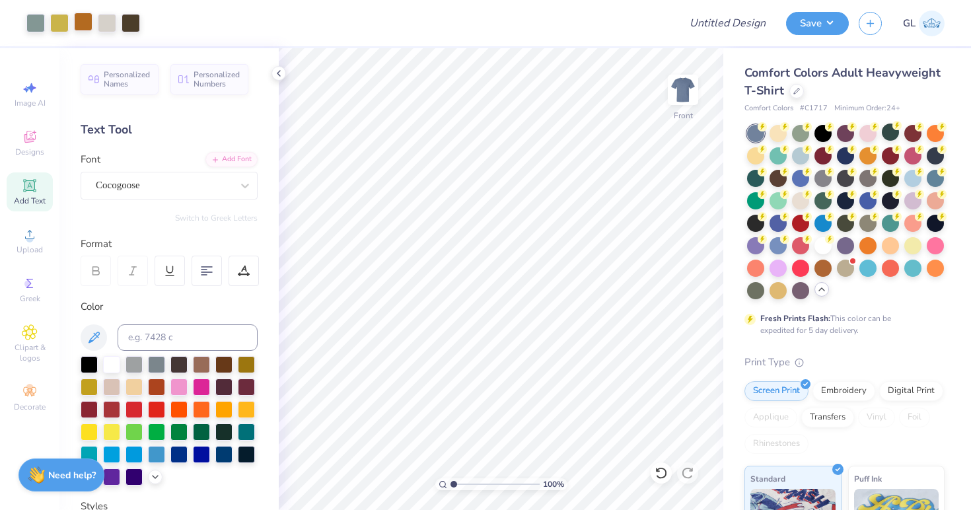
click at [83, 26] on div at bounding box center [83, 22] width 19 height 19
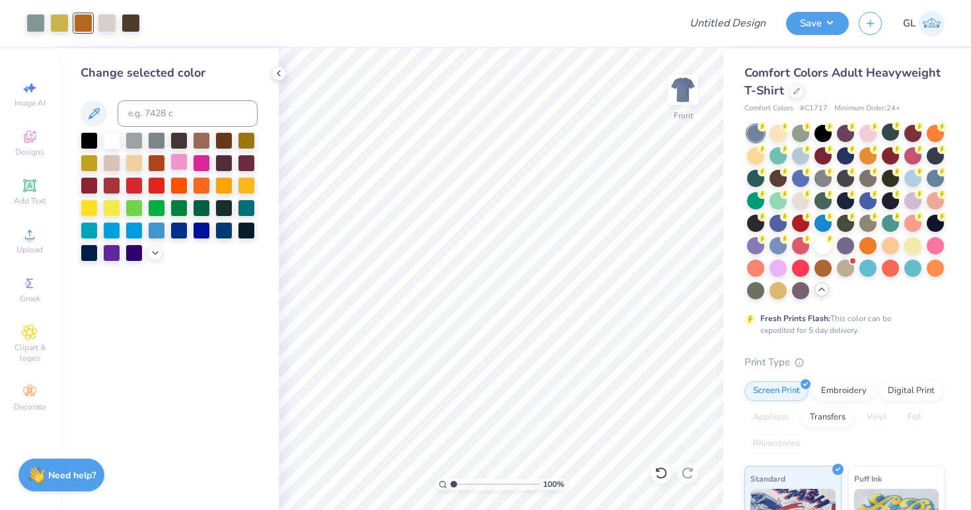
click at [180, 161] on div at bounding box center [178, 161] width 17 height 17
click at [657, 480] on div at bounding box center [661, 473] width 21 height 21
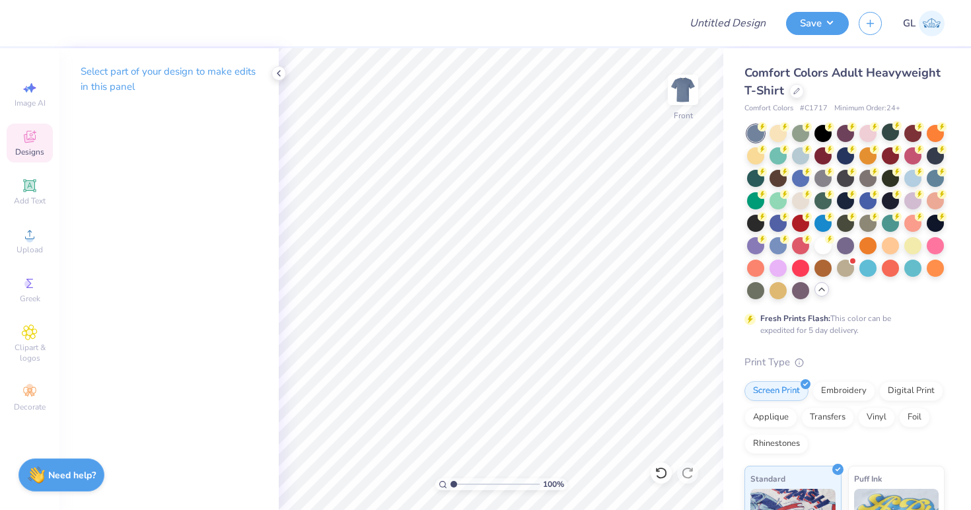
click at [36, 141] on icon at bounding box center [30, 137] width 16 height 16
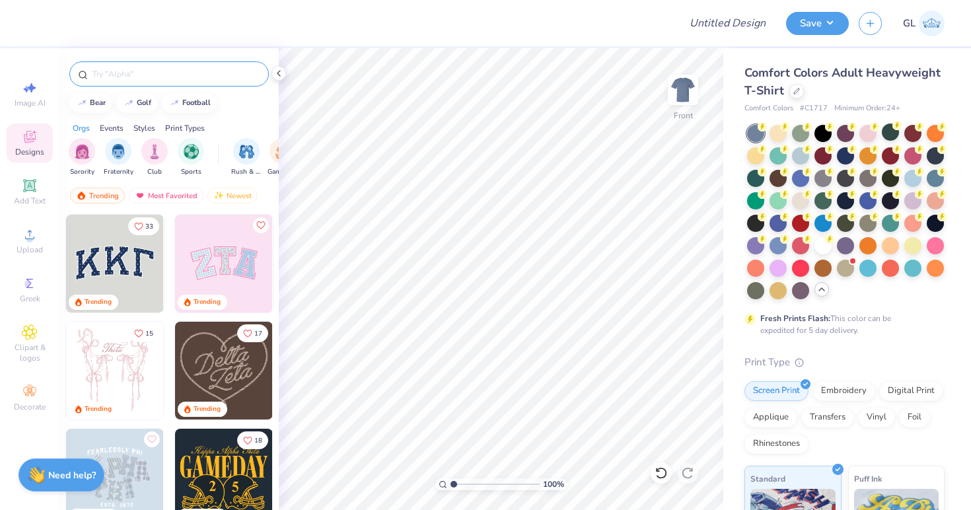
click at [139, 76] on input "text" at bounding box center [175, 73] width 169 height 13
type input "beach"
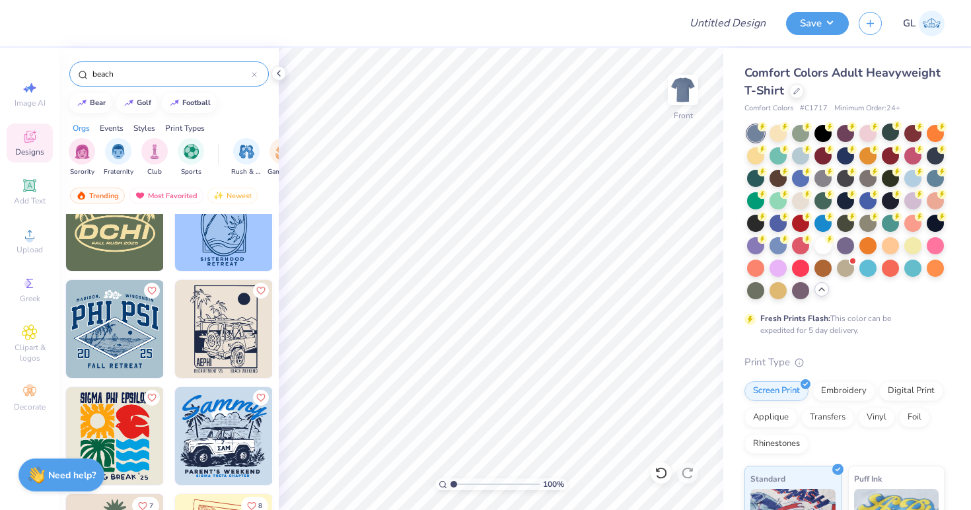
scroll to position [1882, 0]
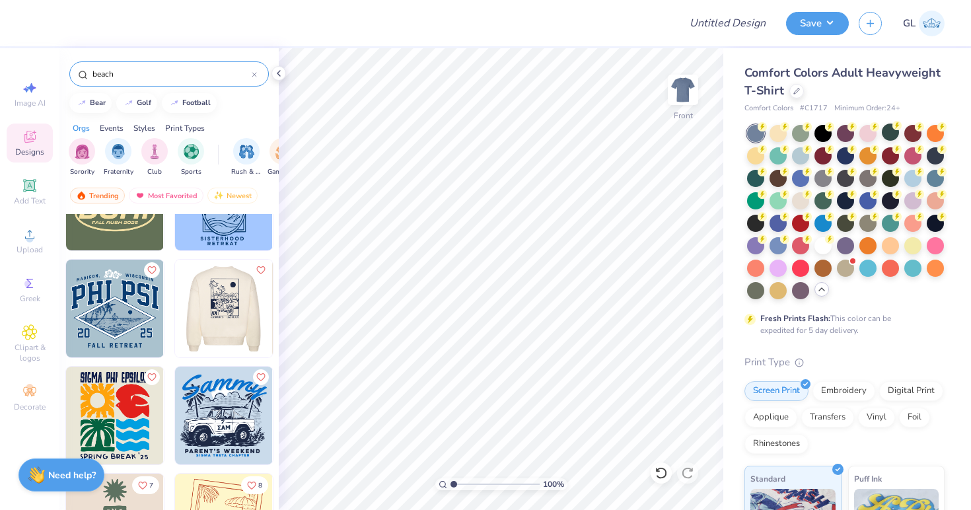
click at [175, 315] on img at bounding box center [126, 309] width 98 height 98
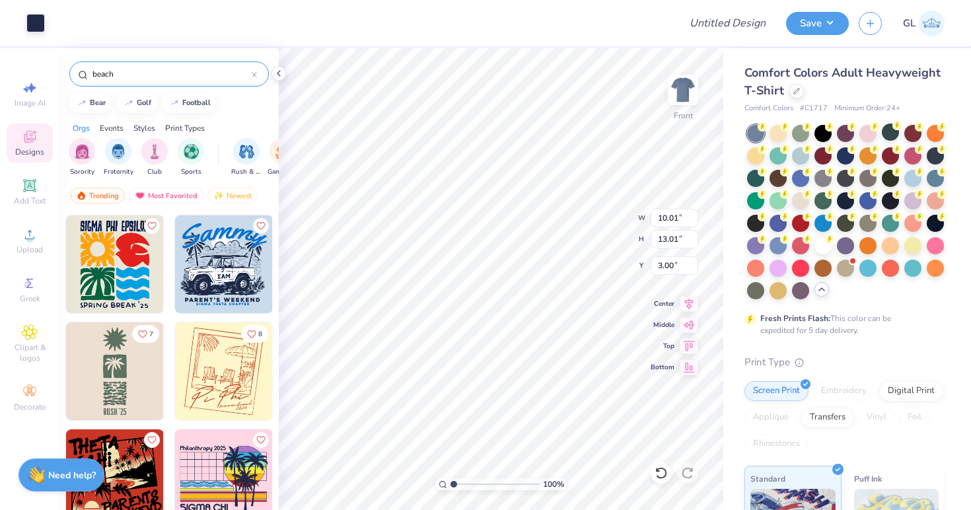
scroll to position [2035, 0]
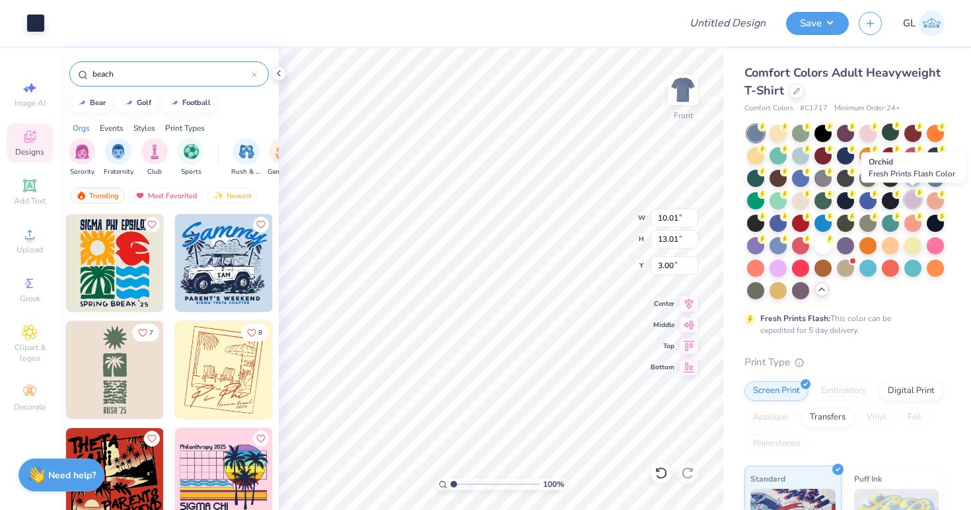
click at [916, 196] on icon at bounding box center [919, 192] width 9 height 9
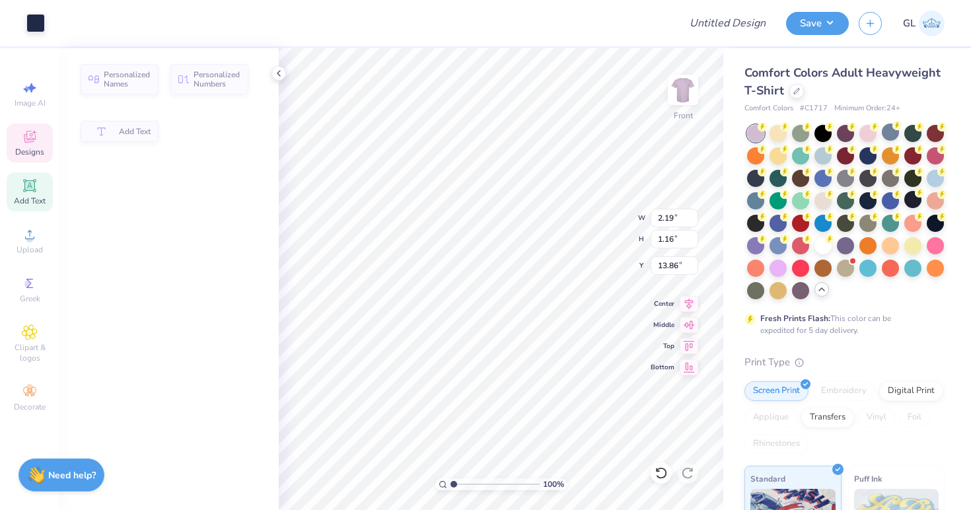
type input "2.19"
type input "1.16"
type input "13.86"
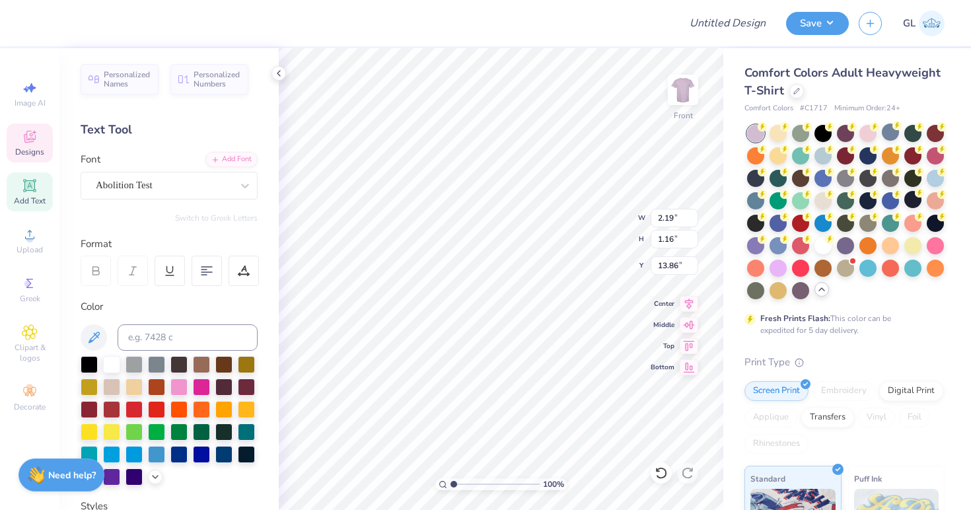
scroll to position [0, 0]
type textarea "OPA"
type input "4.18"
type input "0.56"
type input "15.45"
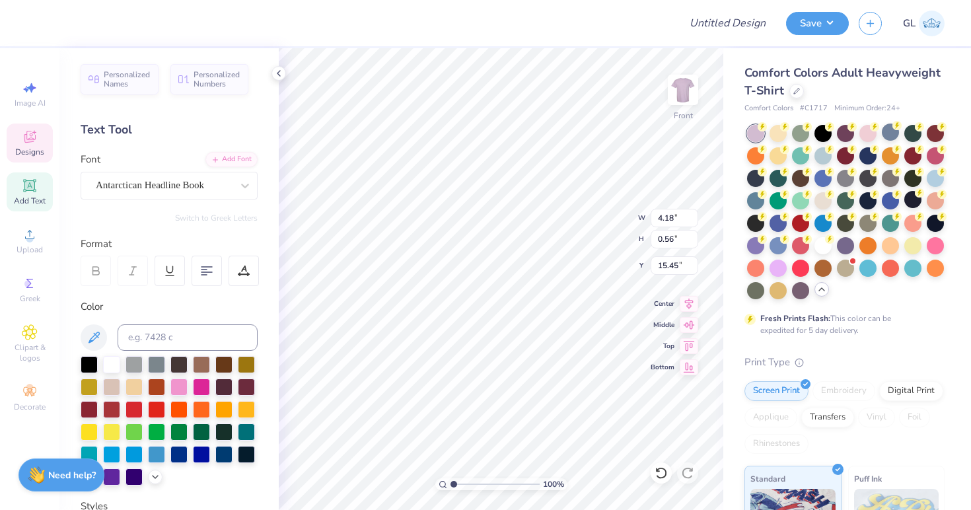
scroll to position [0, 5]
type textarea "R"
type textarea "FALL RETREAT 2025"
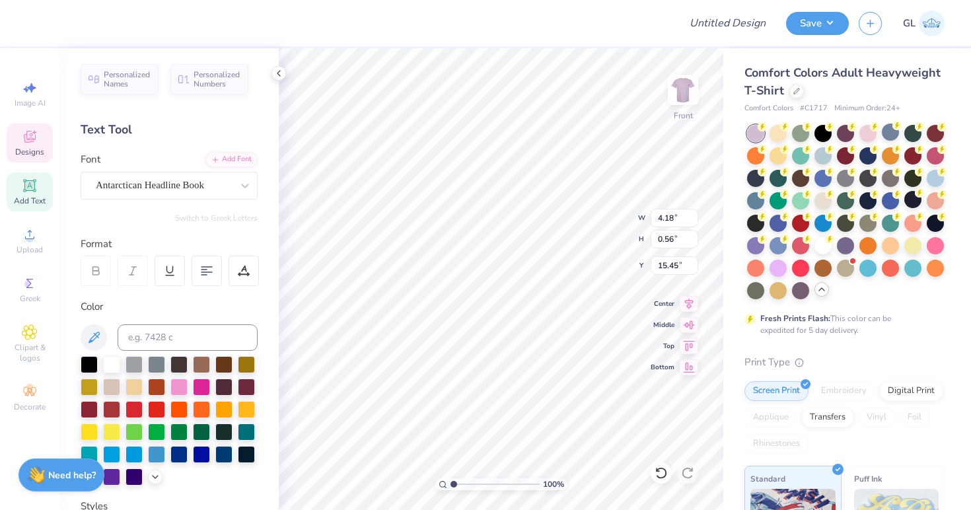
type input "3.90"
type textarea "TOPSAIL, [GEOGRAPHIC_DATA]"
click at [648, 46] on div "Design Title Save GL Image AI Designs Add Text Upload Greek Clipart & logos Dec…" at bounding box center [485, 255] width 971 height 510
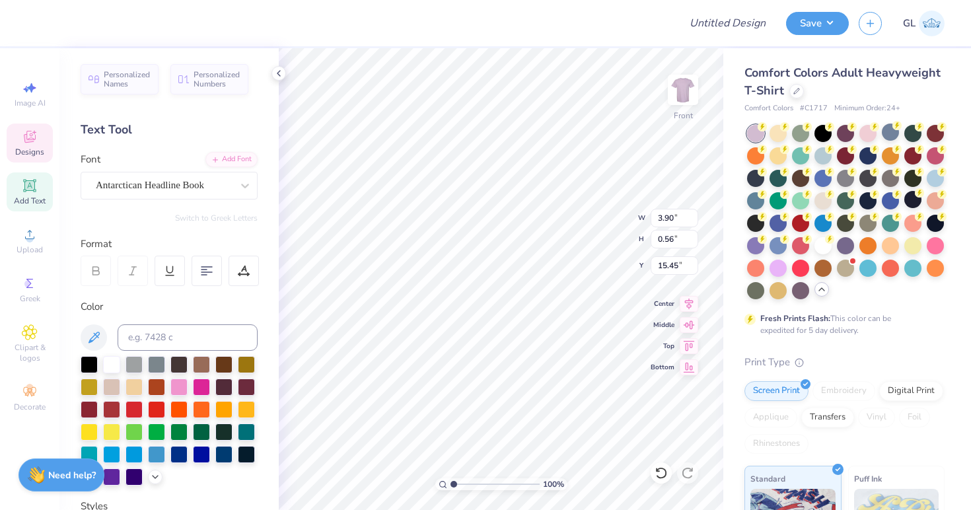
type input "2.84"
type input "0.64"
type input "15.41"
type input "1.45"
type input "1.16"
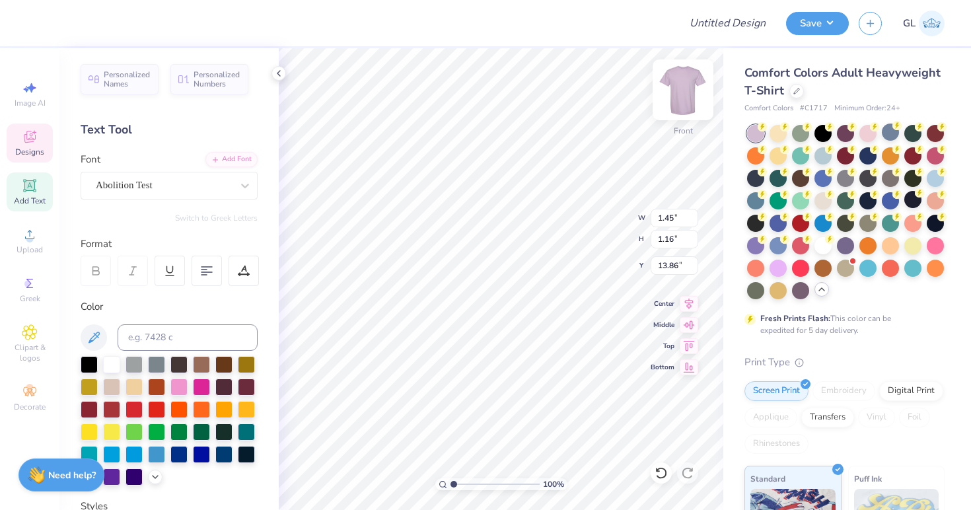
type input "13.75"
click at [687, 118] on div "Front" at bounding box center [683, 98] width 30 height 47
type input "3.00"
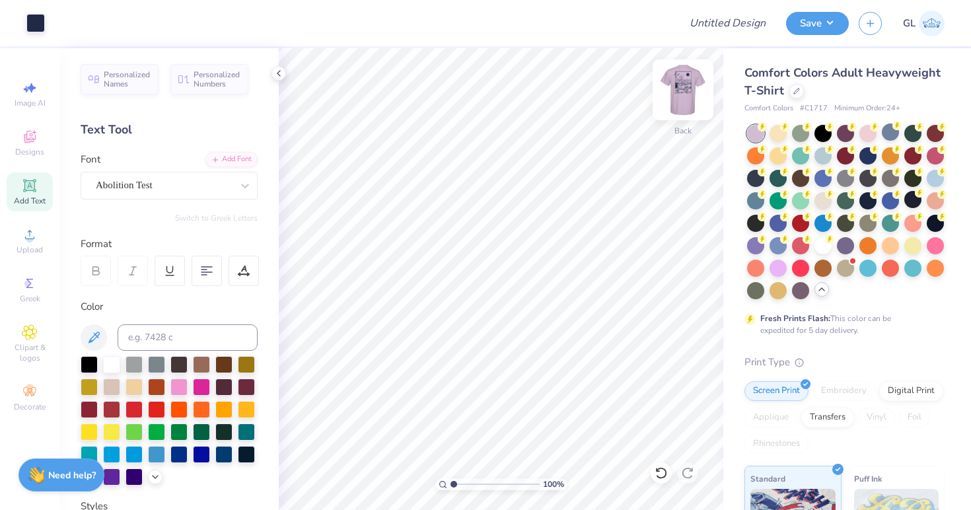
click at [685, 85] on img at bounding box center [683, 89] width 53 height 53
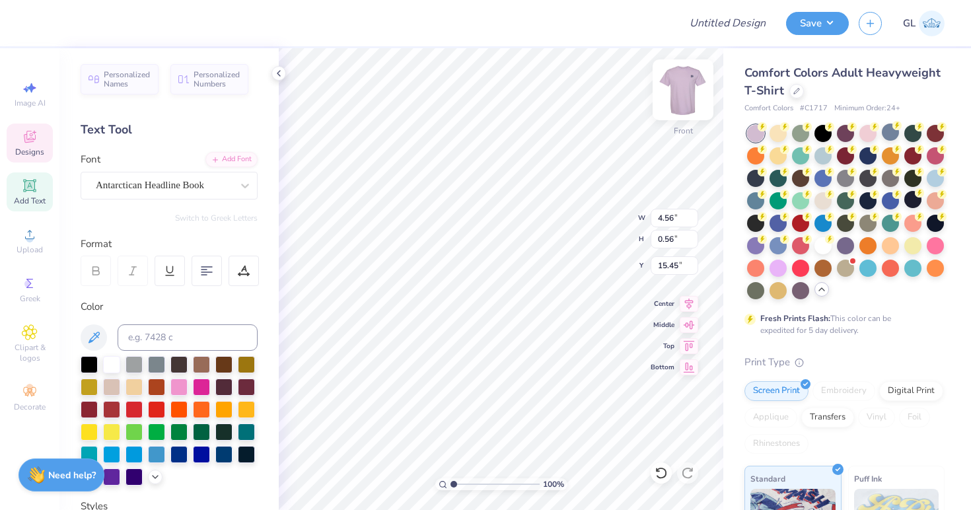
click at [671, 106] on img at bounding box center [683, 89] width 53 height 53
type textarea "SISTERHOOD RETREAT '25"
type textarea "TOPSAIL BEACH"
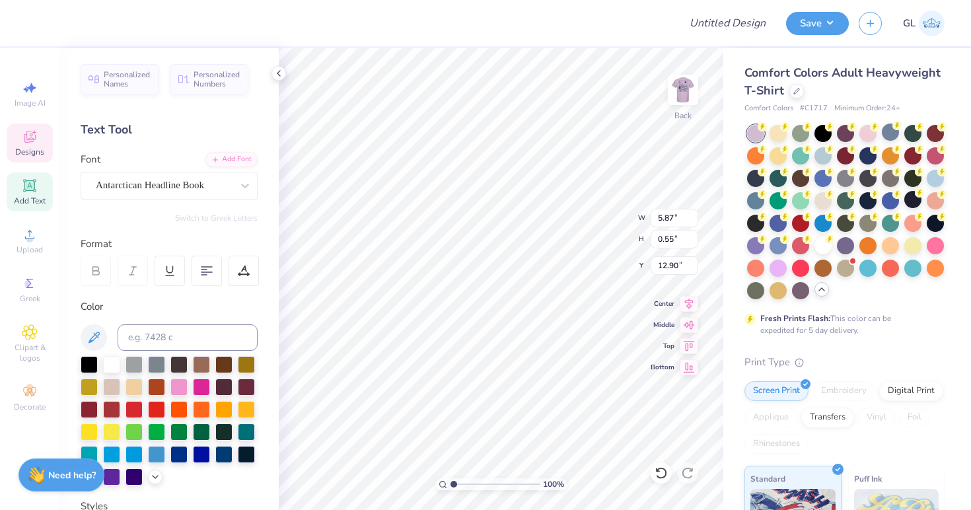
scroll to position [0, 4]
type input "12.91"
type input "2.54"
type input "0.40"
type input "4.90"
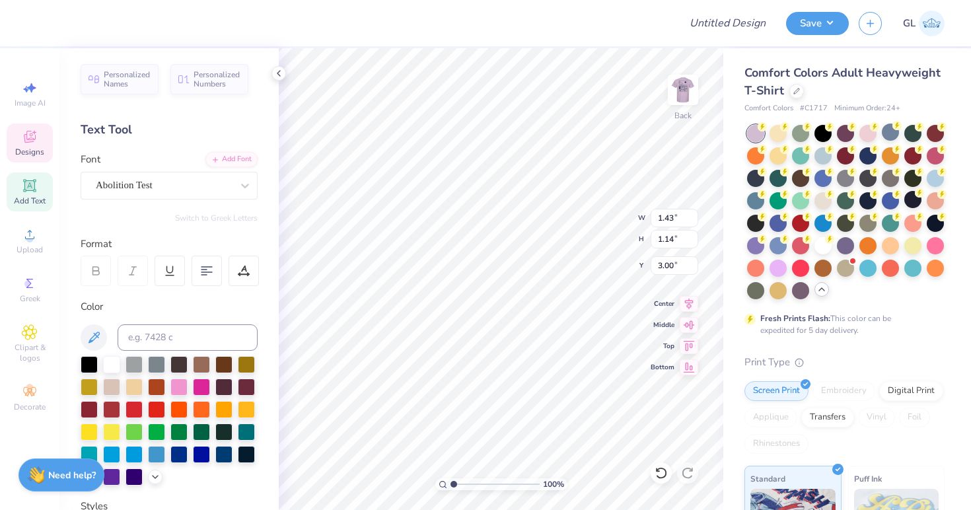
type input "3.76"
type input "5.19"
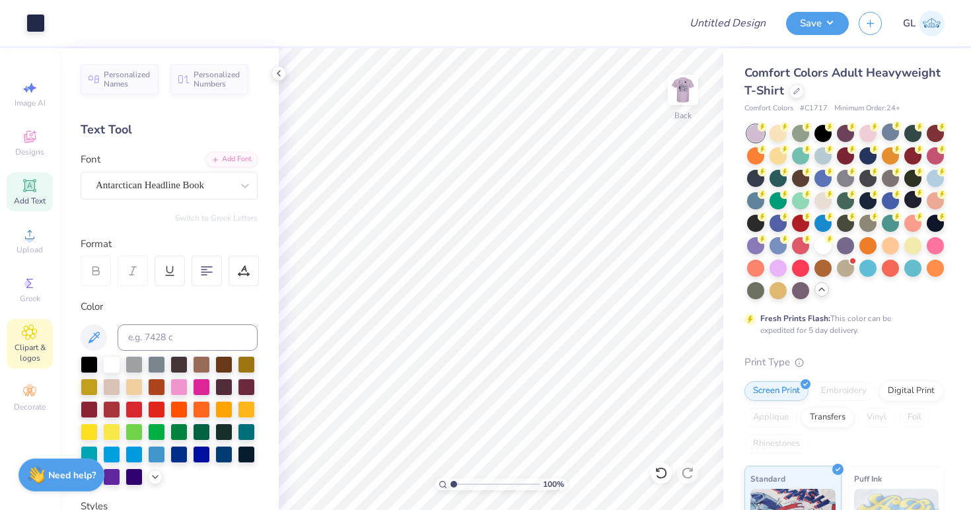
click at [23, 343] on span "Clipart & logos" at bounding box center [30, 352] width 46 height 21
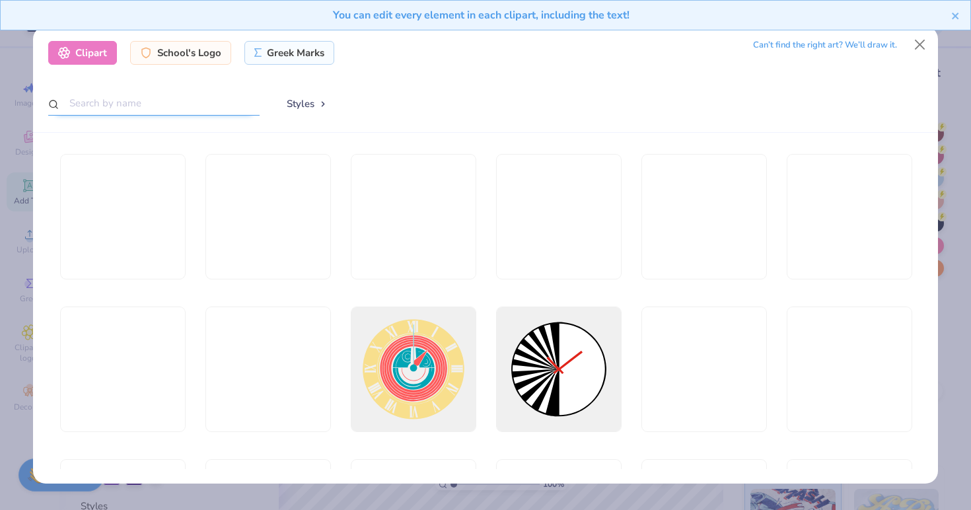
click at [157, 104] on input "text" at bounding box center [153, 103] width 211 height 24
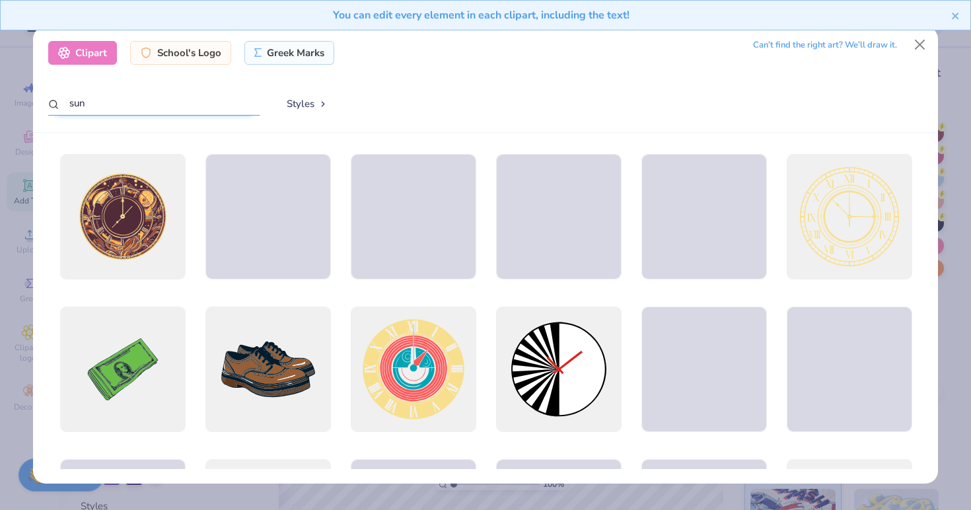
type input "sun"
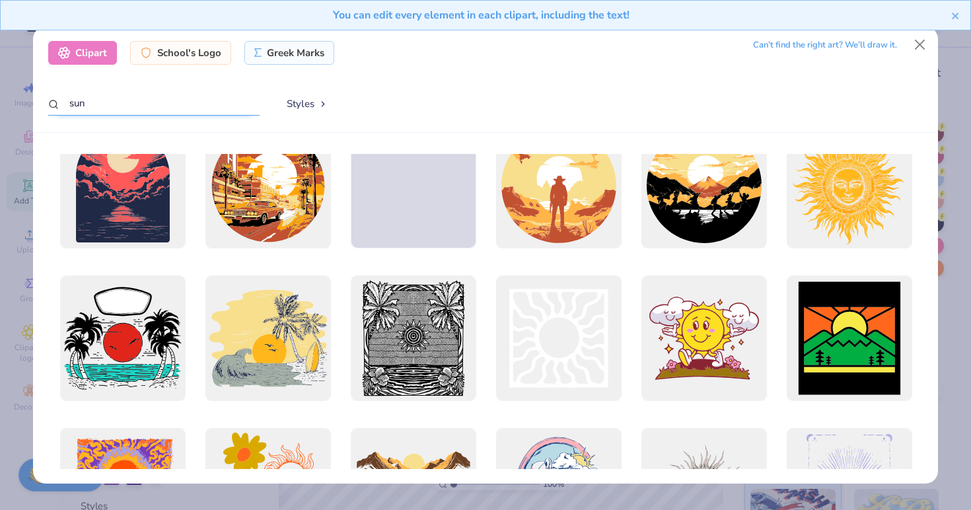
scroll to position [490, 0]
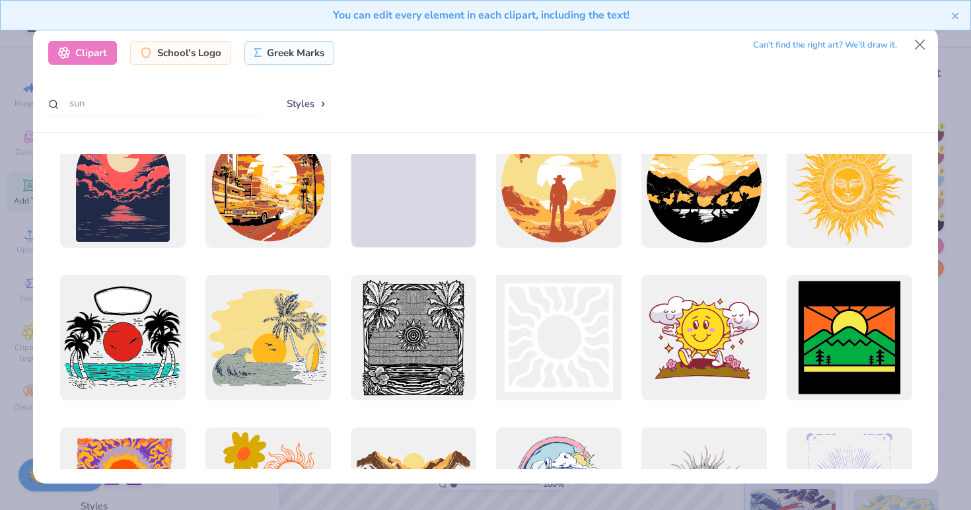
click at [554, 344] on div at bounding box center [559, 338] width 138 height 138
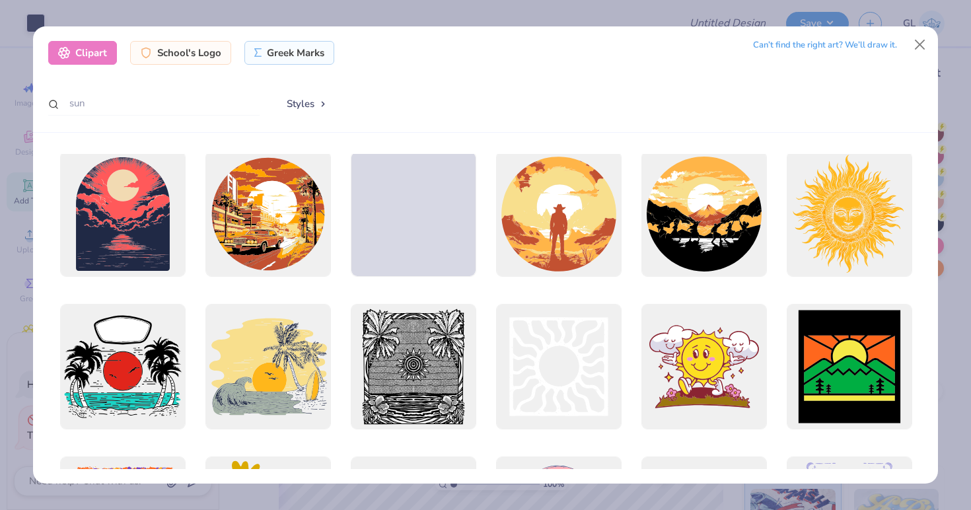
scroll to position [470, 0]
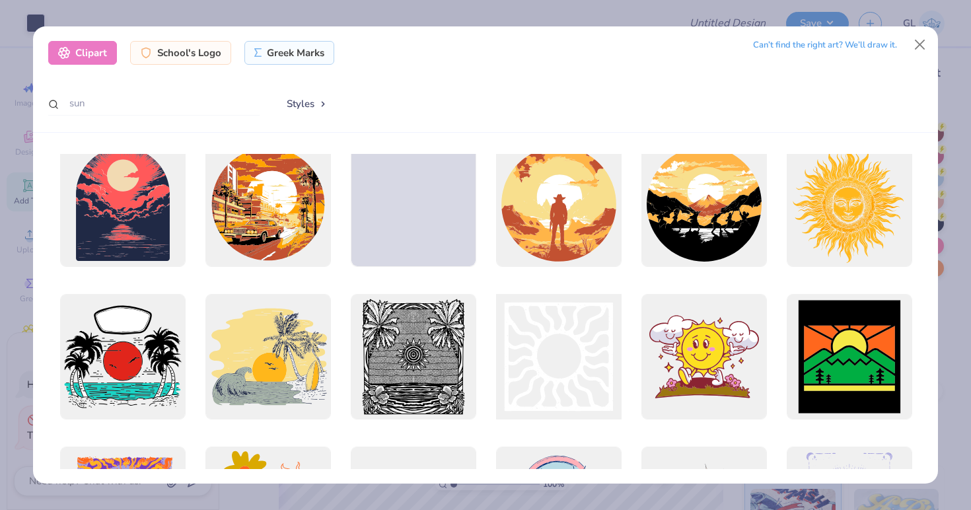
click at [542, 361] on div at bounding box center [559, 357] width 138 height 138
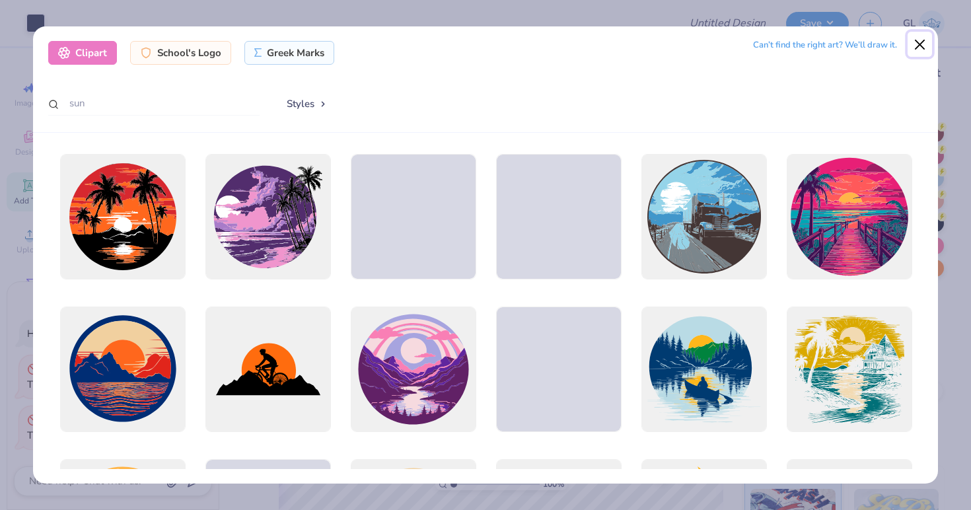
click at [924, 44] on button "Close" at bounding box center [920, 44] width 25 height 25
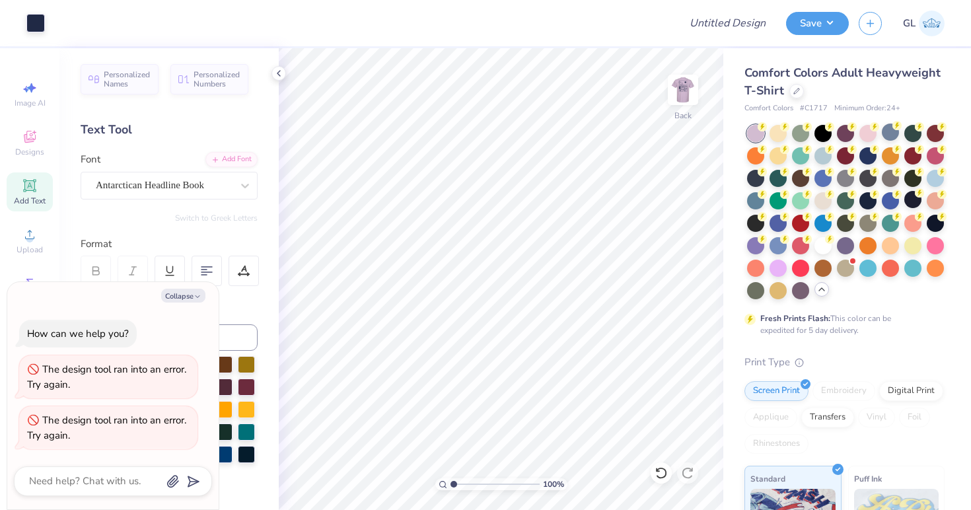
click at [185, 285] on div "Collapse How can we help you? The design tool ran into an error. Try again. The…" at bounding box center [112, 396] width 211 height 228
click at [183, 297] on button "Collapse" at bounding box center [183, 296] width 44 height 14
type textarea "x"
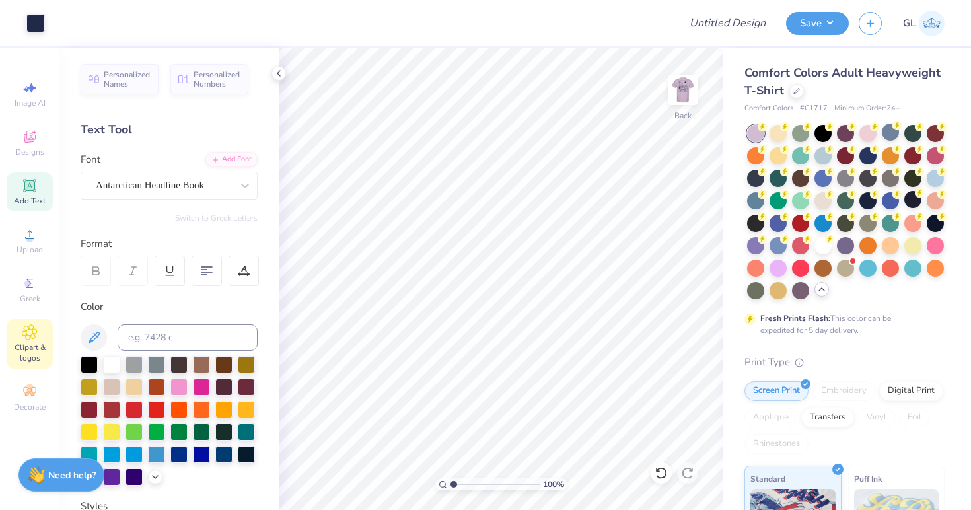
click at [30, 344] on span "Clipart & logos" at bounding box center [30, 352] width 46 height 21
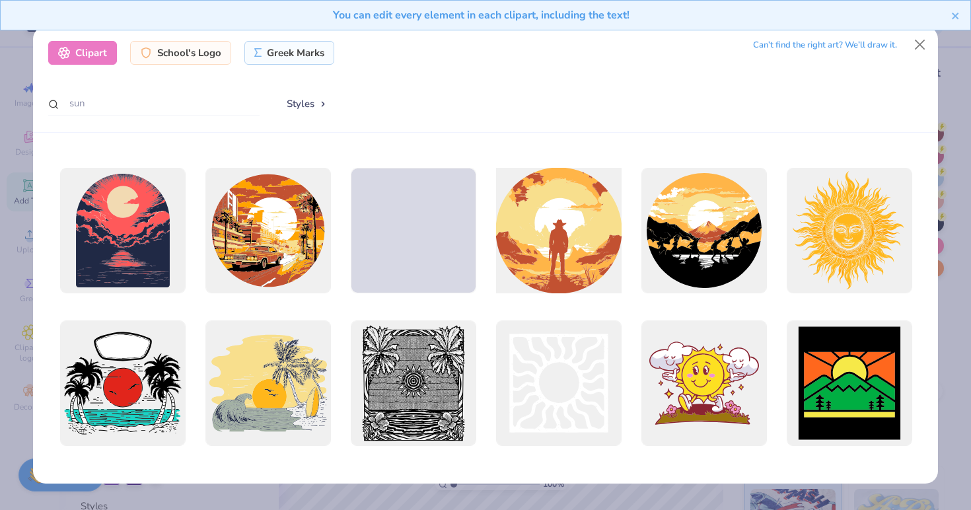
scroll to position [460, 0]
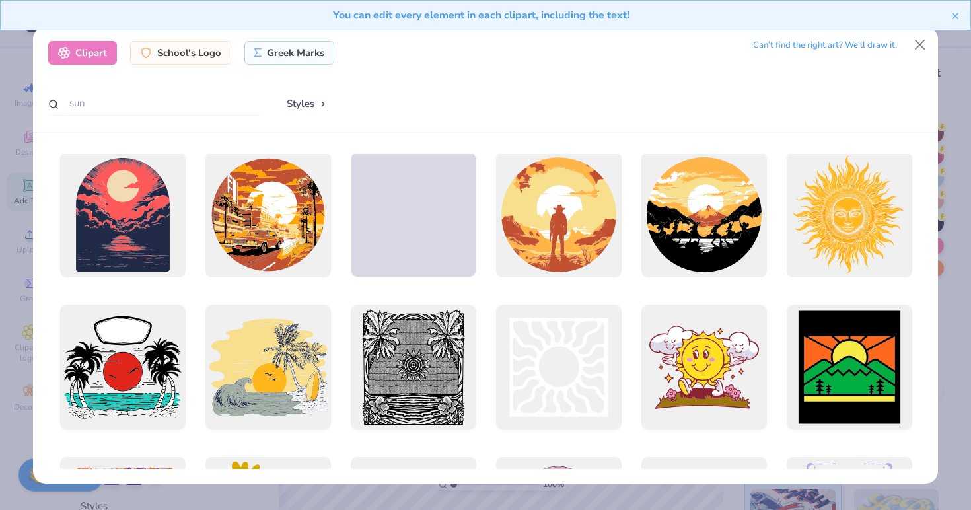
click at [540, 385] on div at bounding box center [559, 368] width 126 height 126
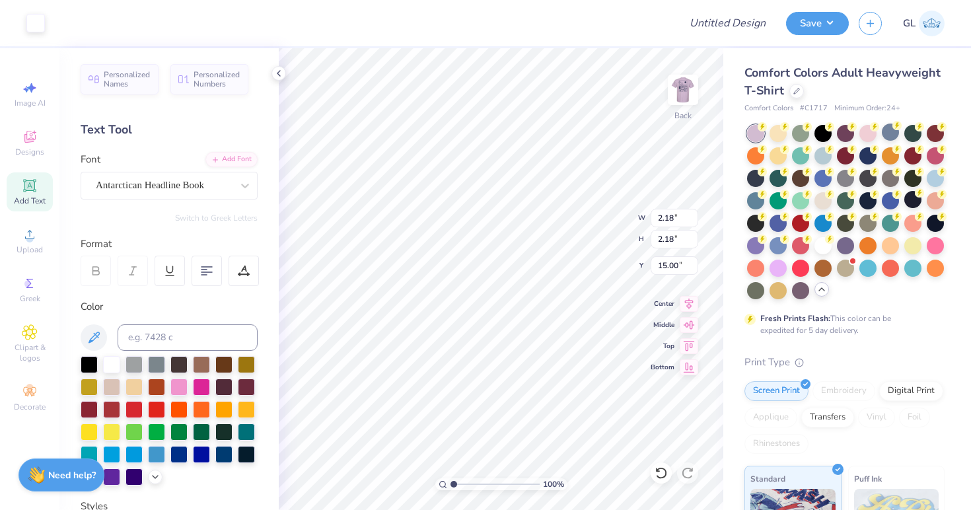
type input "2.18"
type input "3.41"
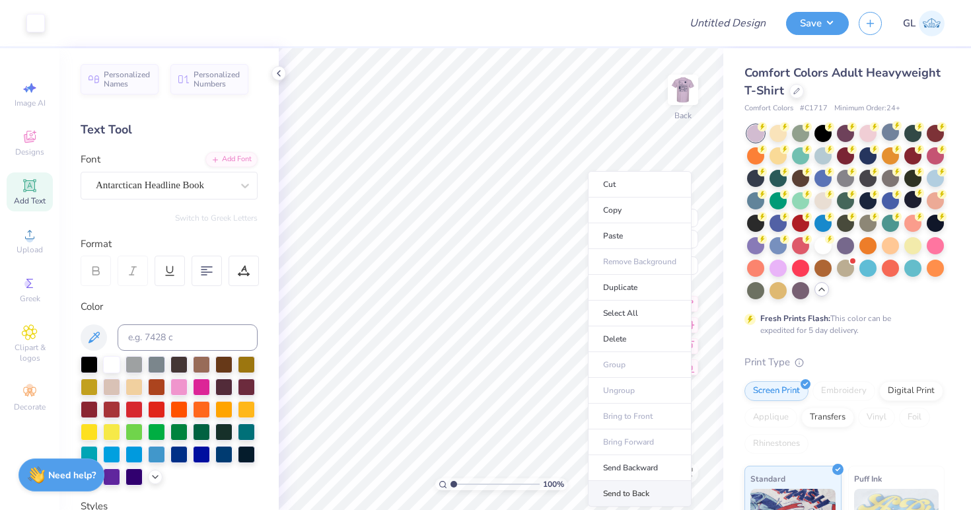
click at [628, 490] on li "Send to Back" at bounding box center [640, 494] width 104 height 26
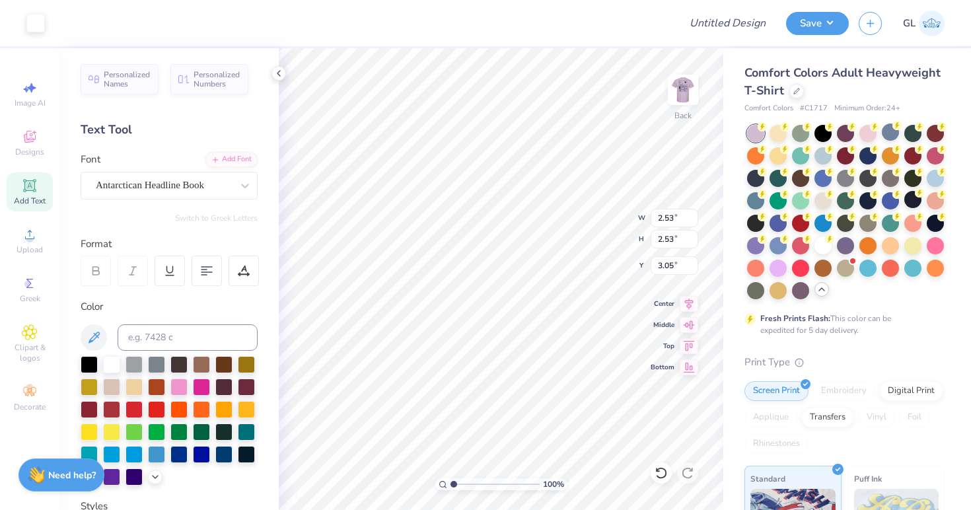
type input "2.53"
type input "3.05"
type input "3.51"
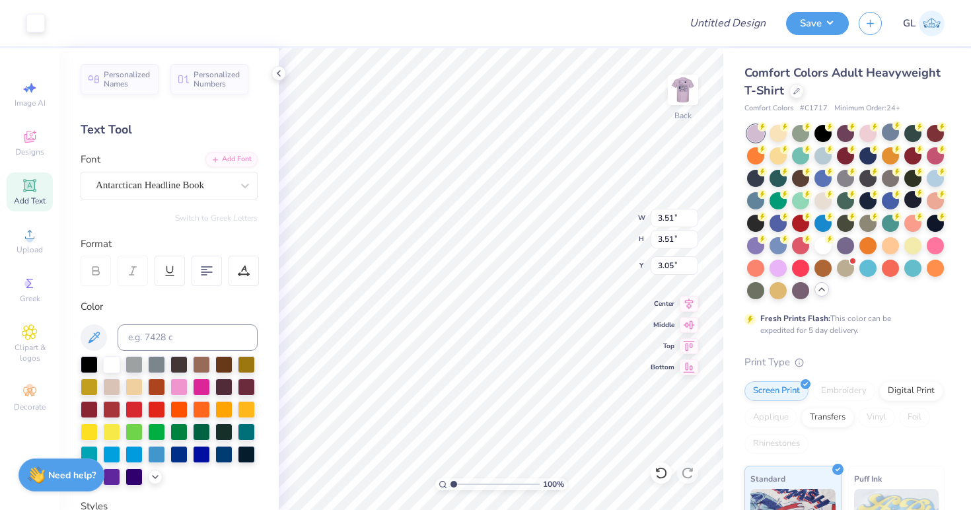
type input "3.00"
type input "4.05"
type input "4.18"
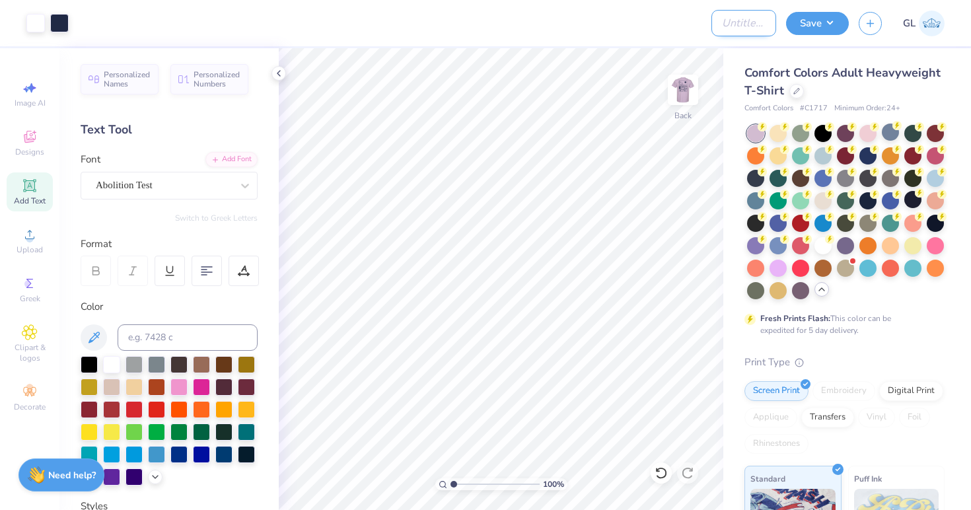
click at [743, 24] on input "Design Title" at bounding box center [744, 23] width 65 height 26
click at [759, 25] on input "OPA Sisterhood Retreat Design 1" at bounding box center [744, 23] width 65 height 26
type input "OPA Sisterhood Retreat Design 2"
click at [817, 17] on button "Save" at bounding box center [817, 21] width 63 height 23
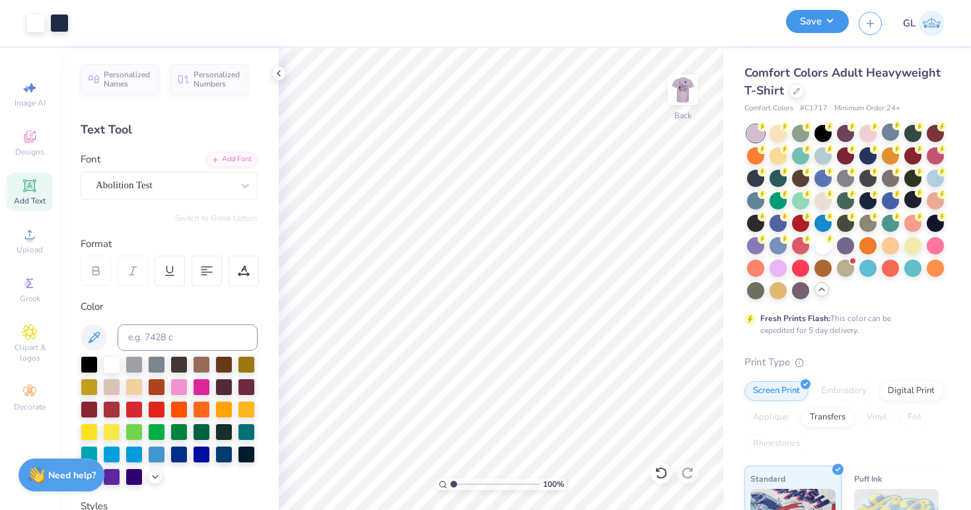
scroll to position [0, 0]
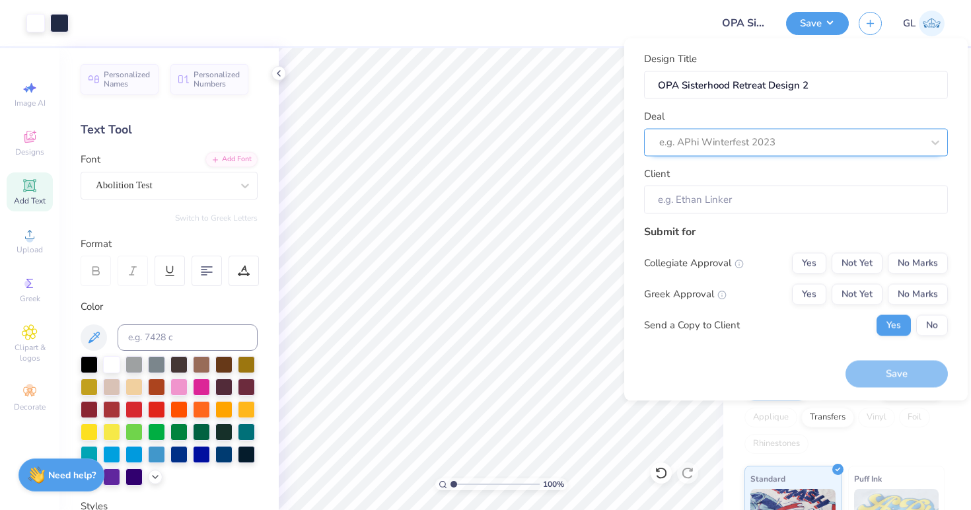
click at [754, 147] on div at bounding box center [790, 142] width 263 height 18
type input "o"
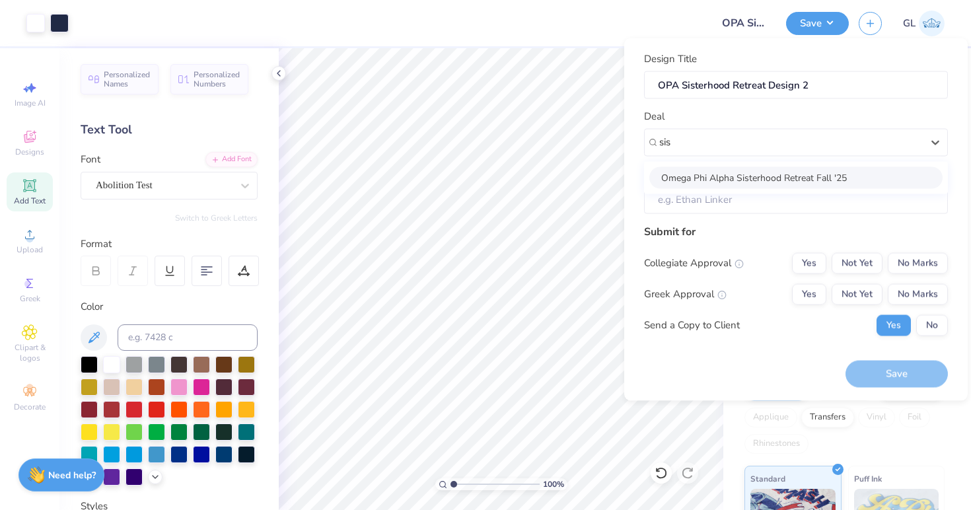
click at [784, 173] on div "Omega Phi Alpha Sisterhood Retreat Fall '25" at bounding box center [796, 178] width 293 height 22
type input "sis"
type input "[PERSON_NAME]"
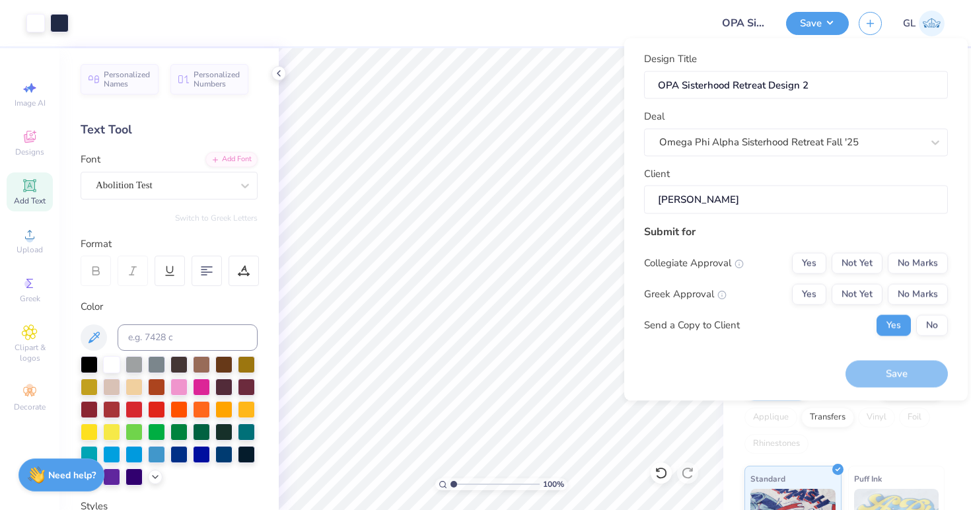
click at [727, 198] on input "[PERSON_NAME]" at bounding box center [796, 200] width 304 height 28
click at [909, 255] on button "No Marks" at bounding box center [918, 262] width 60 height 21
click at [850, 289] on button "Not Yet" at bounding box center [857, 293] width 51 height 21
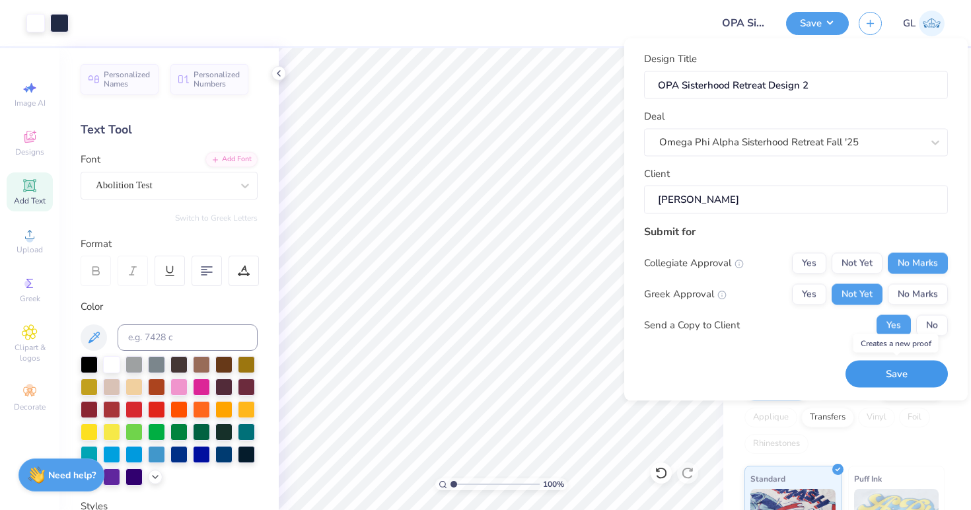
click at [901, 371] on button "Save" at bounding box center [897, 374] width 102 height 27
